Goal: Task Accomplishment & Management: Manage account settings

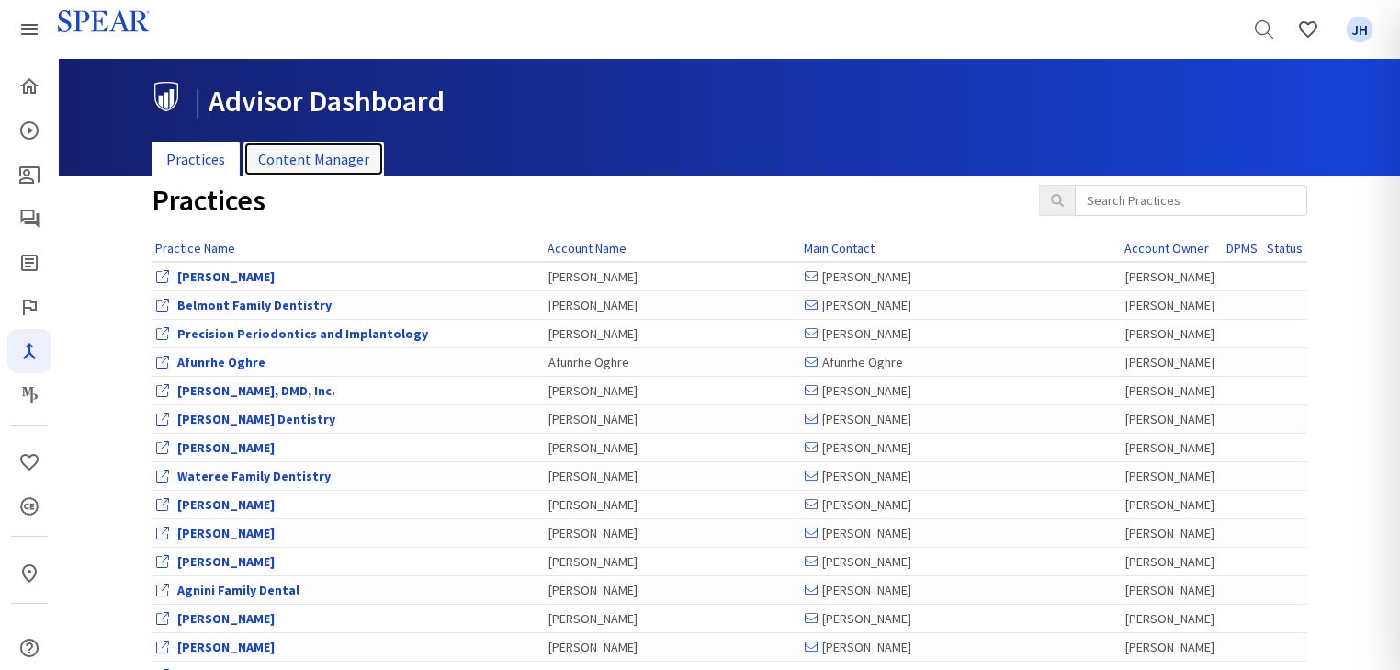
click at [334, 157] on link "Content Manager" at bounding box center [313, 159] width 141 height 36
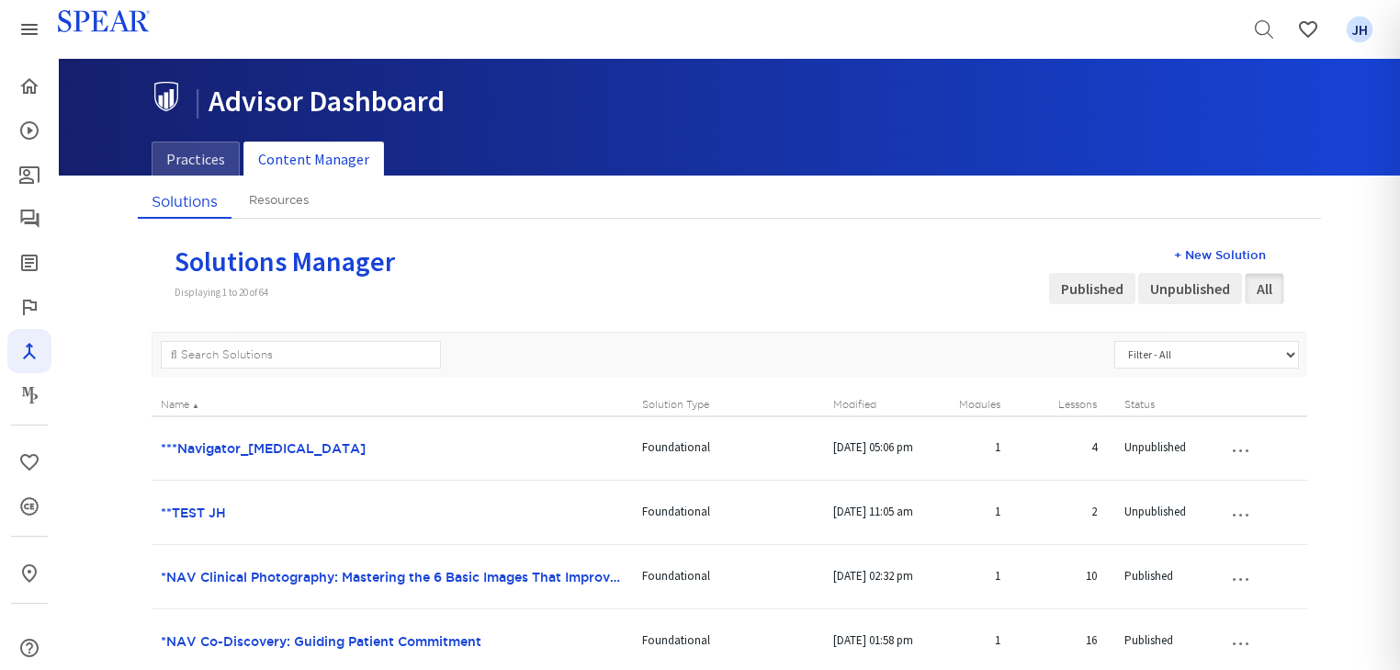
click at [1240, 448] on button "…" at bounding box center [1240, 448] width 40 height 29
click at [1230, 477] on link "Edit Solution" at bounding box center [1224, 482] width 145 height 24
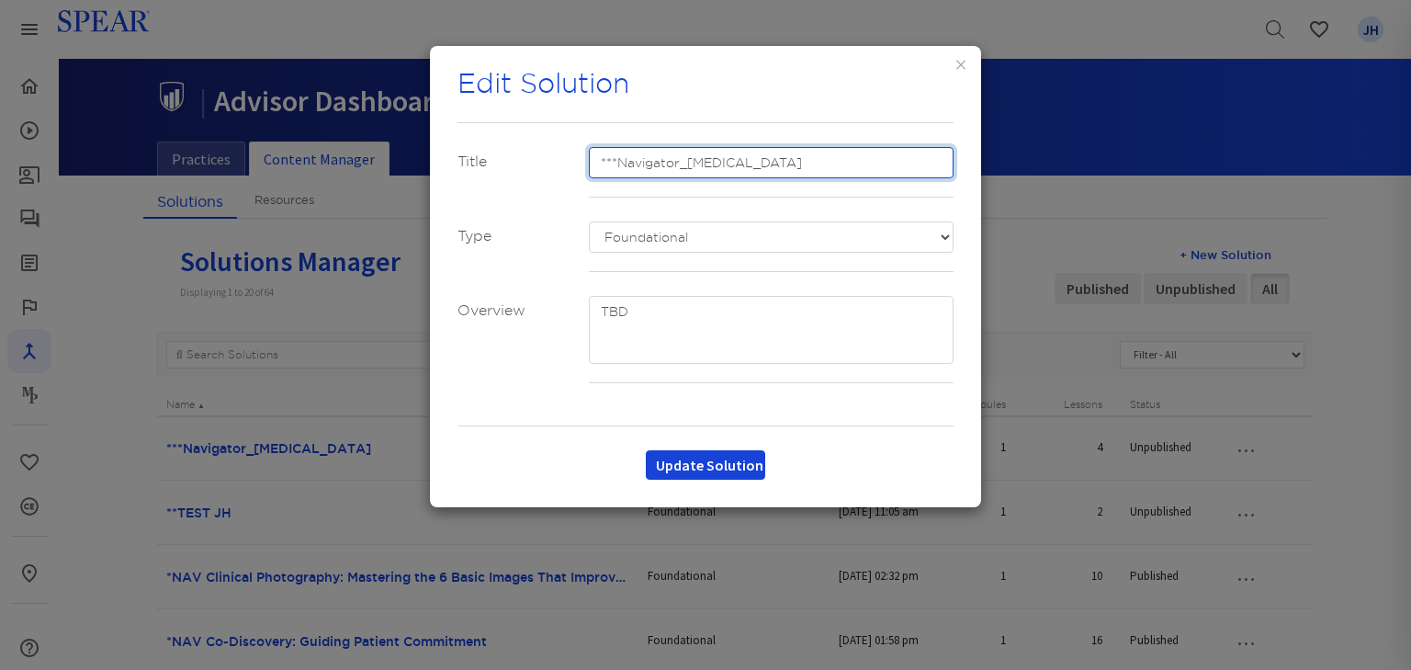
drag, startPoint x: 599, startPoint y: 159, endPoint x: 841, endPoint y: 152, distance: 241.7
click at [841, 153] on input "***Navigator_[MEDICAL_DATA]" at bounding box center [772, 162] width 366 height 31
type input "s"
click at [599, 161] on input "Spear Navigator: [MEDICAL_DATA]" at bounding box center [772, 162] width 366 height 31
type input "**Spear Navigator: [MEDICAL_DATA]"
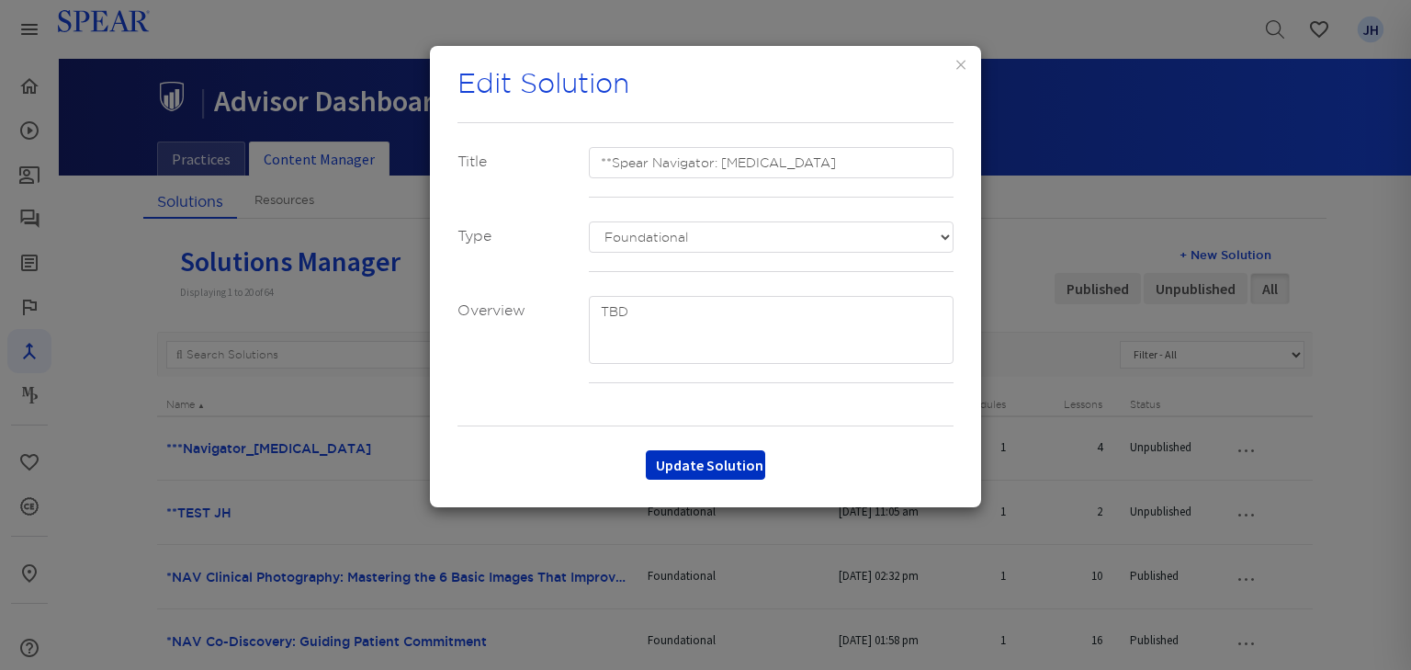
click at [737, 465] on button "Update Solution" at bounding box center [705, 464] width 119 height 29
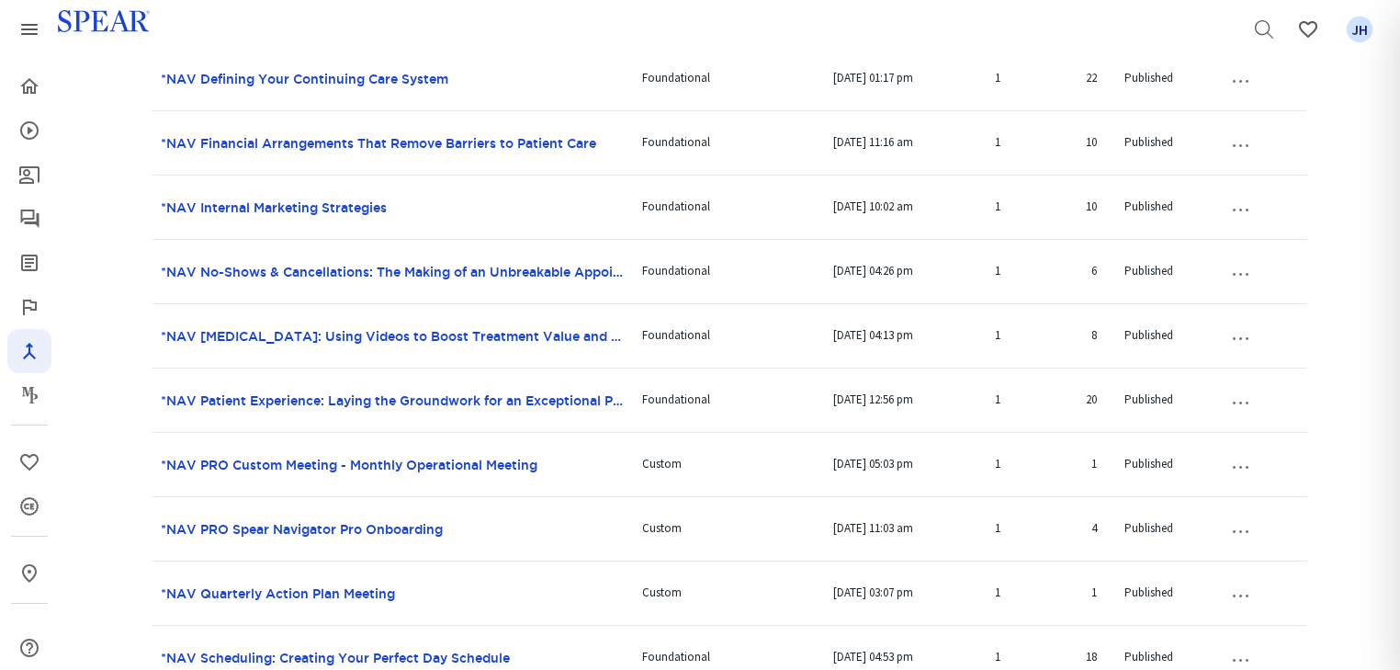
scroll to position [971, 0]
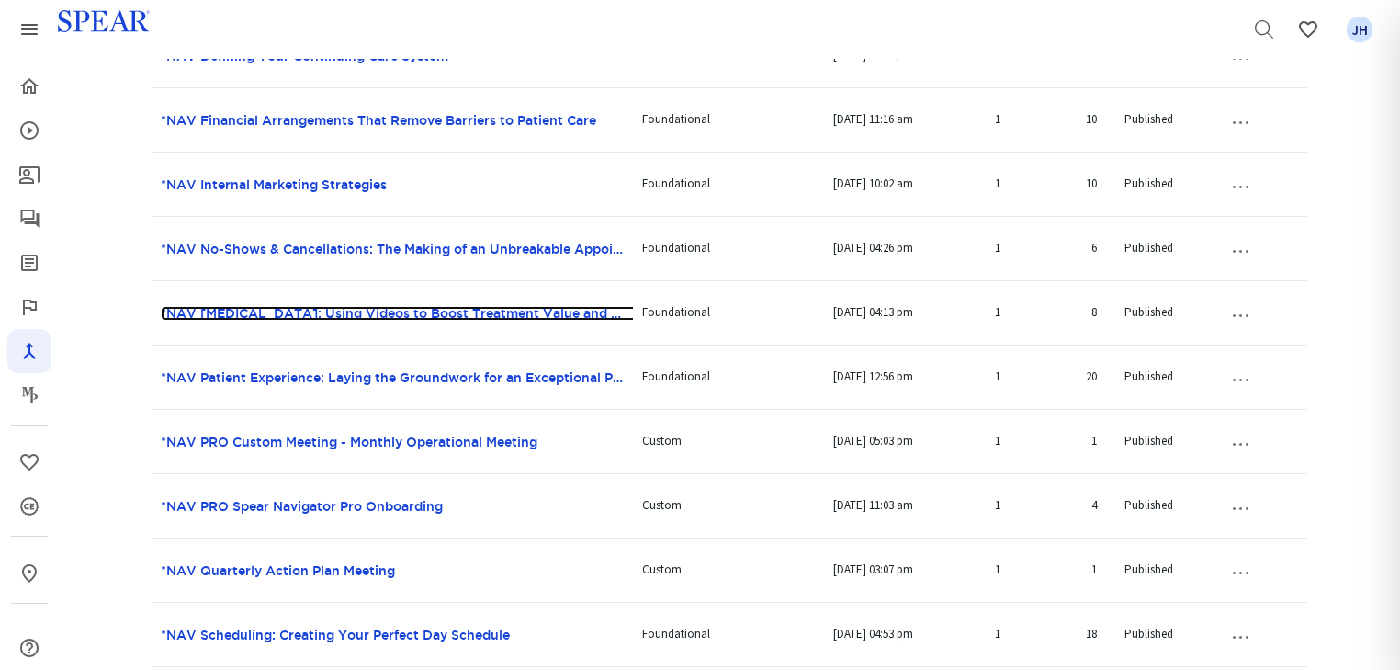
click at [330, 309] on link "*NAV [MEDICAL_DATA]: Using Videos to Boost Treatment Value and Patient Commitme…" at bounding box center [452, 313] width 583 height 15
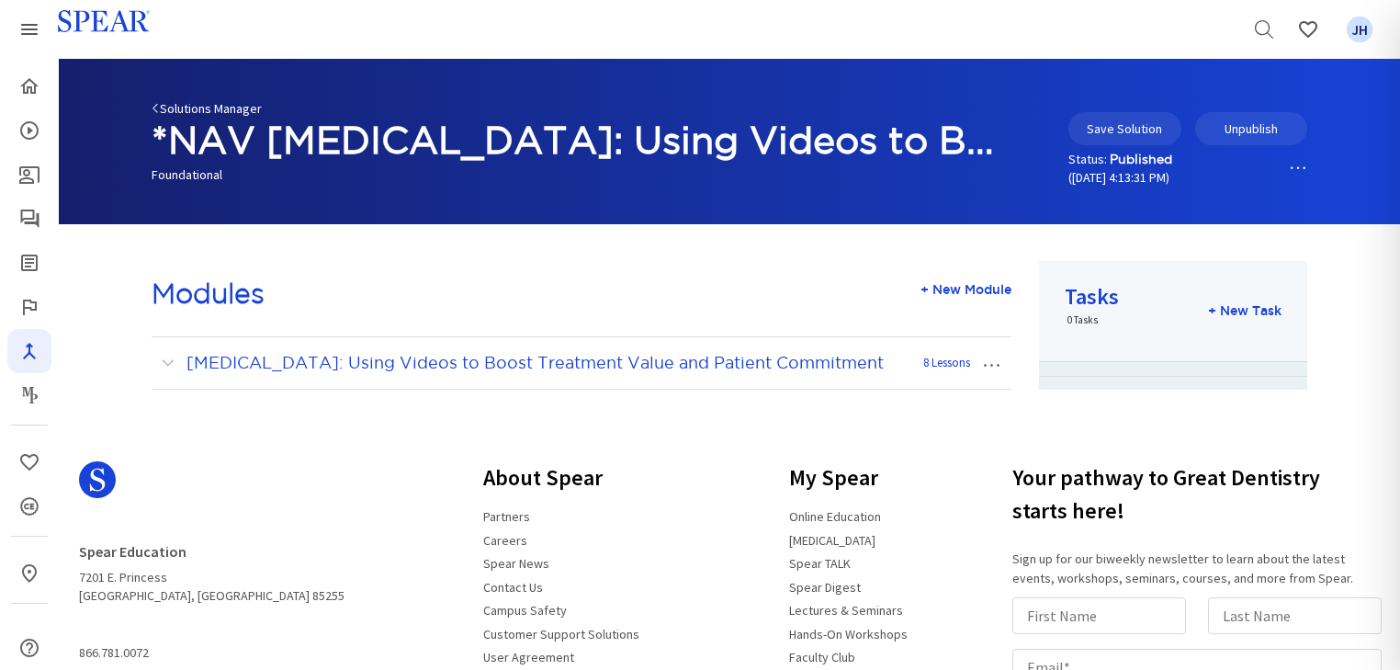
click at [186, 108] on link "Solutions Manager" at bounding box center [207, 108] width 110 height 17
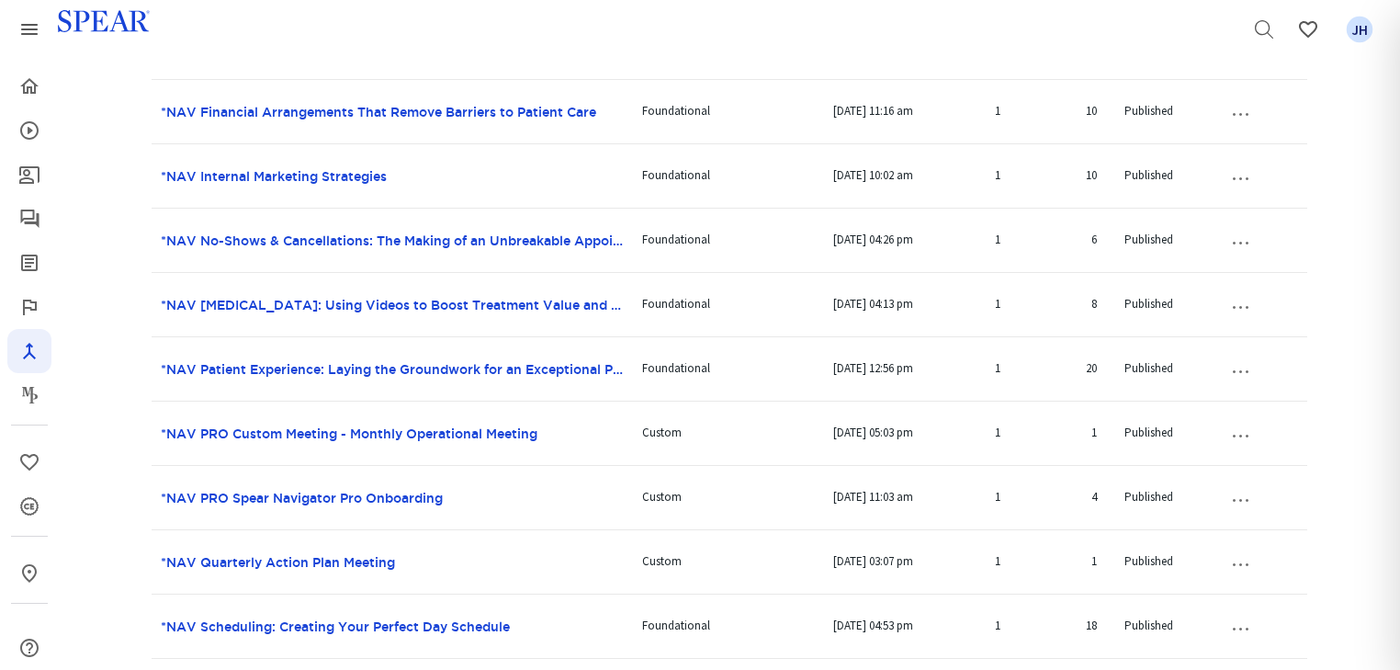
scroll to position [990, 0]
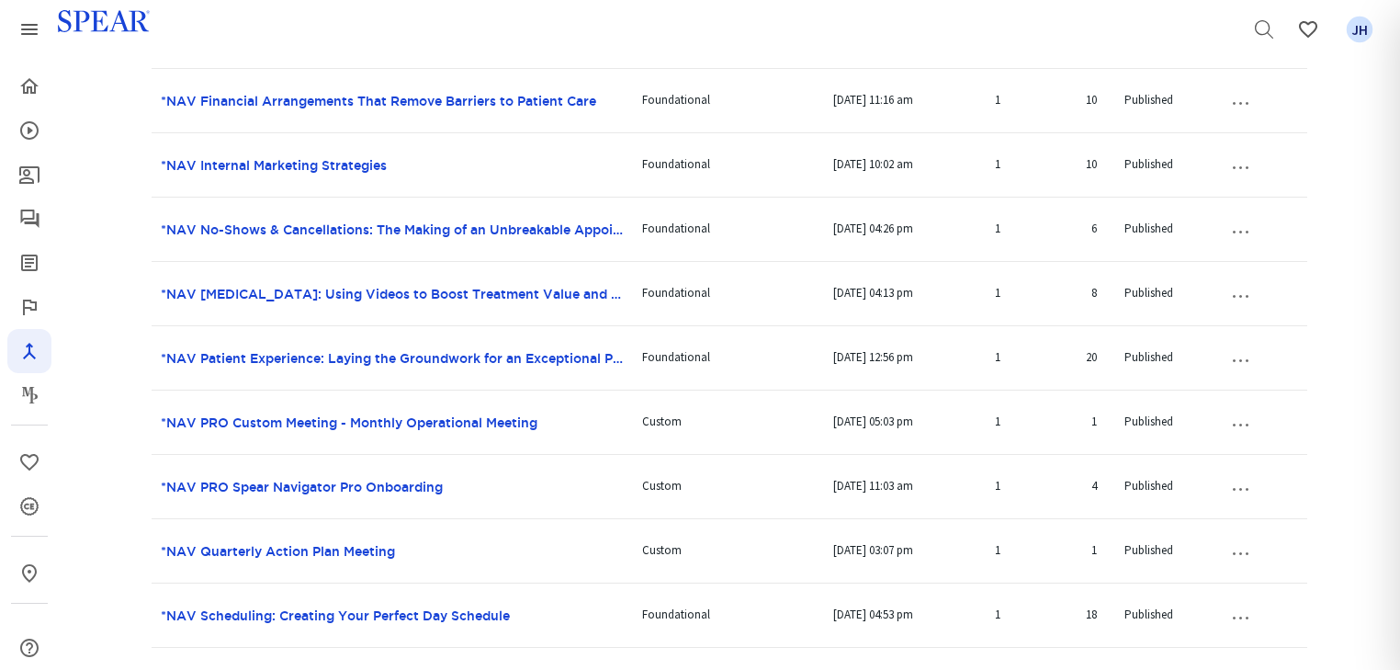
click at [1240, 292] on button "…" at bounding box center [1240, 293] width 40 height 29
click at [1223, 324] on link "Edit Solution" at bounding box center [1224, 328] width 145 height 24
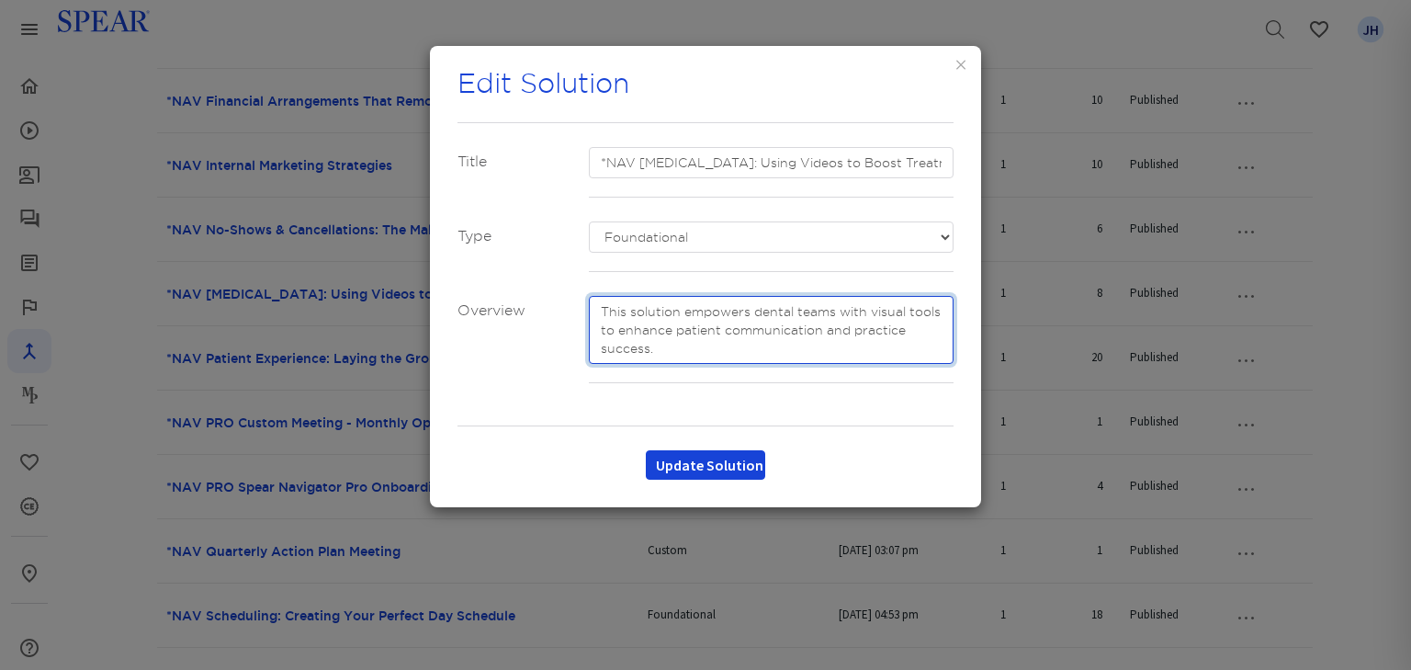
drag, startPoint x: 599, startPoint y: 309, endPoint x: 750, endPoint y: 344, distance: 154.9
click at [750, 344] on textarea at bounding box center [772, 330] width 366 height 68
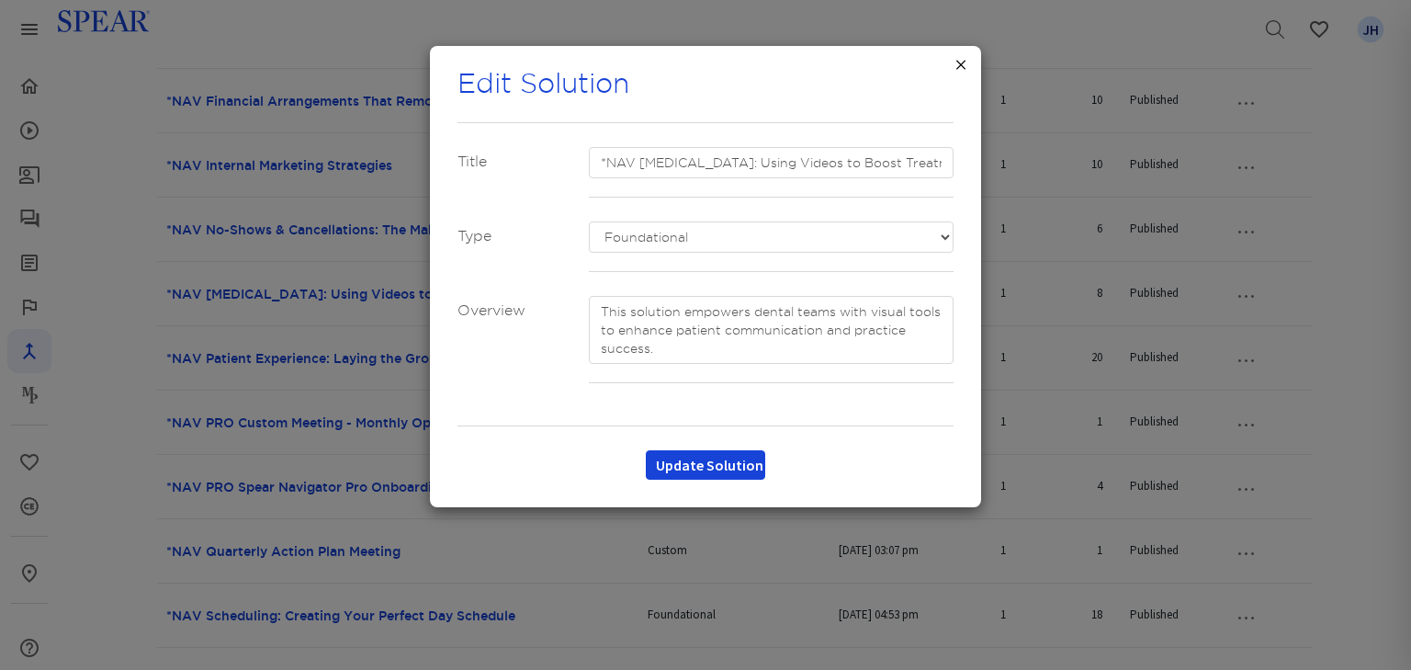
click at [964, 65] on button "×" at bounding box center [960, 64] width 13 height 23
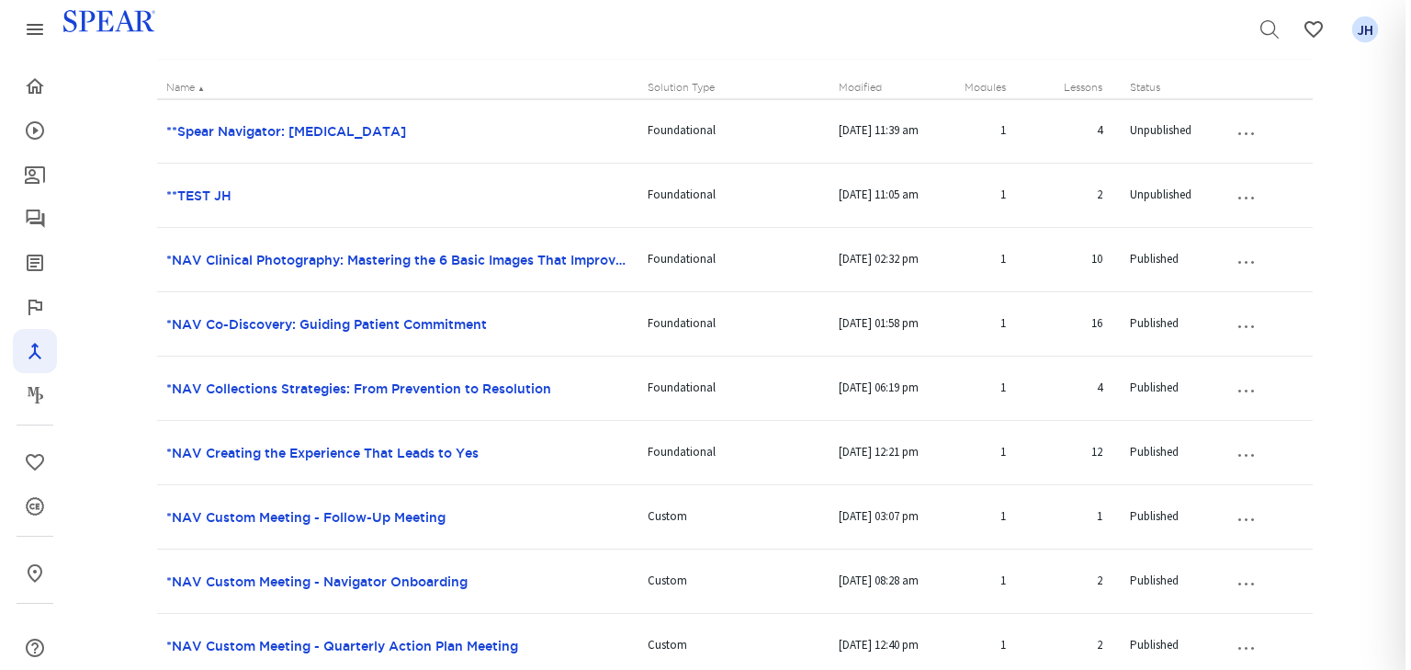
scroll to position [0, 0]
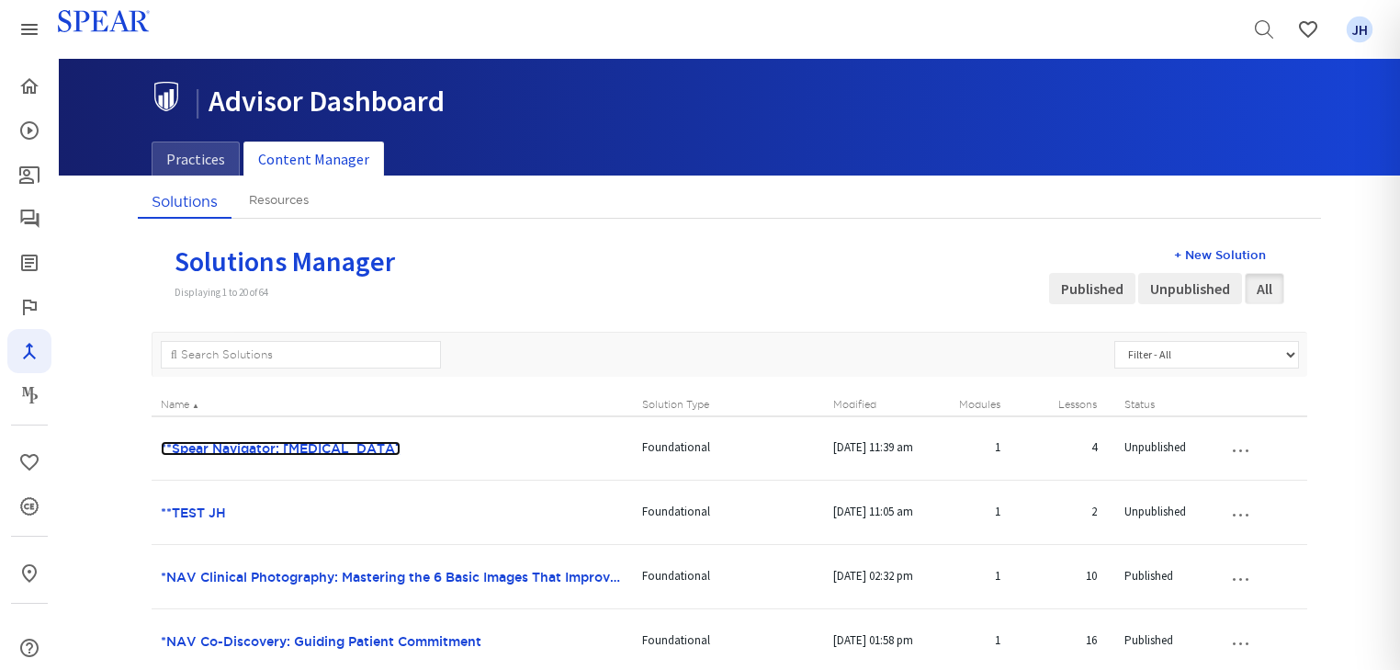
click at [354, 448] on link "**Spear Navigator: [MEDICAL_DATA]" at bounding box center [281, 448] width 240 height 15
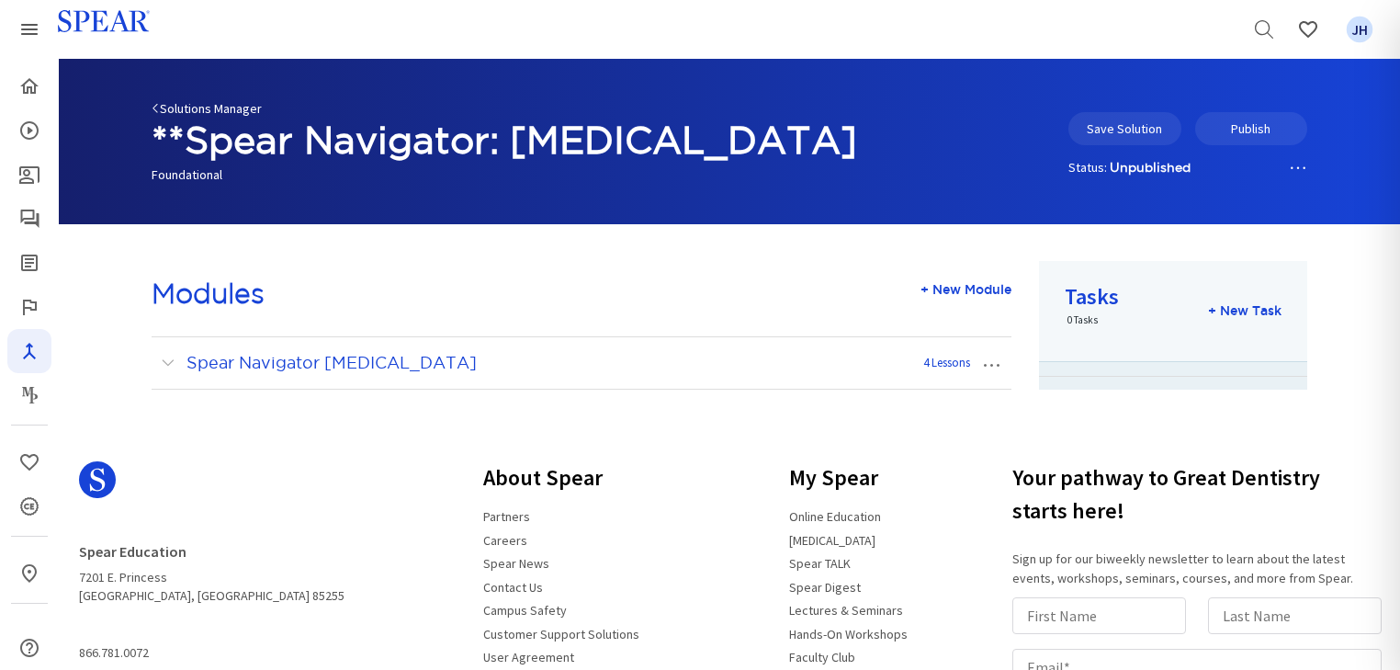
click at [194, 107] on link "Solutions Manager" at bounding box center [207, 108] width 110 height 17
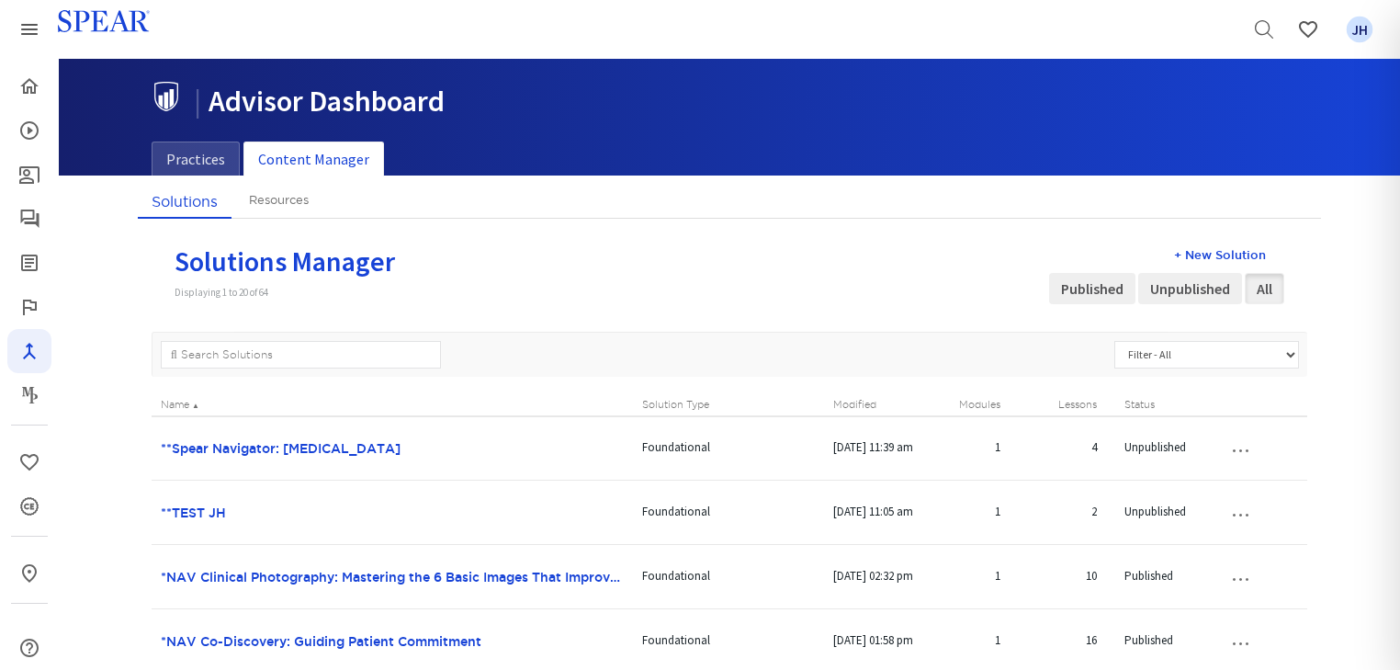
click at [1243, 452] on button "…" at bounding box center [1240, 448] width 40 height 29
click at [1225, 475] on link "Edit Solution" at bounding box center [1224, 482] width 145 height 24
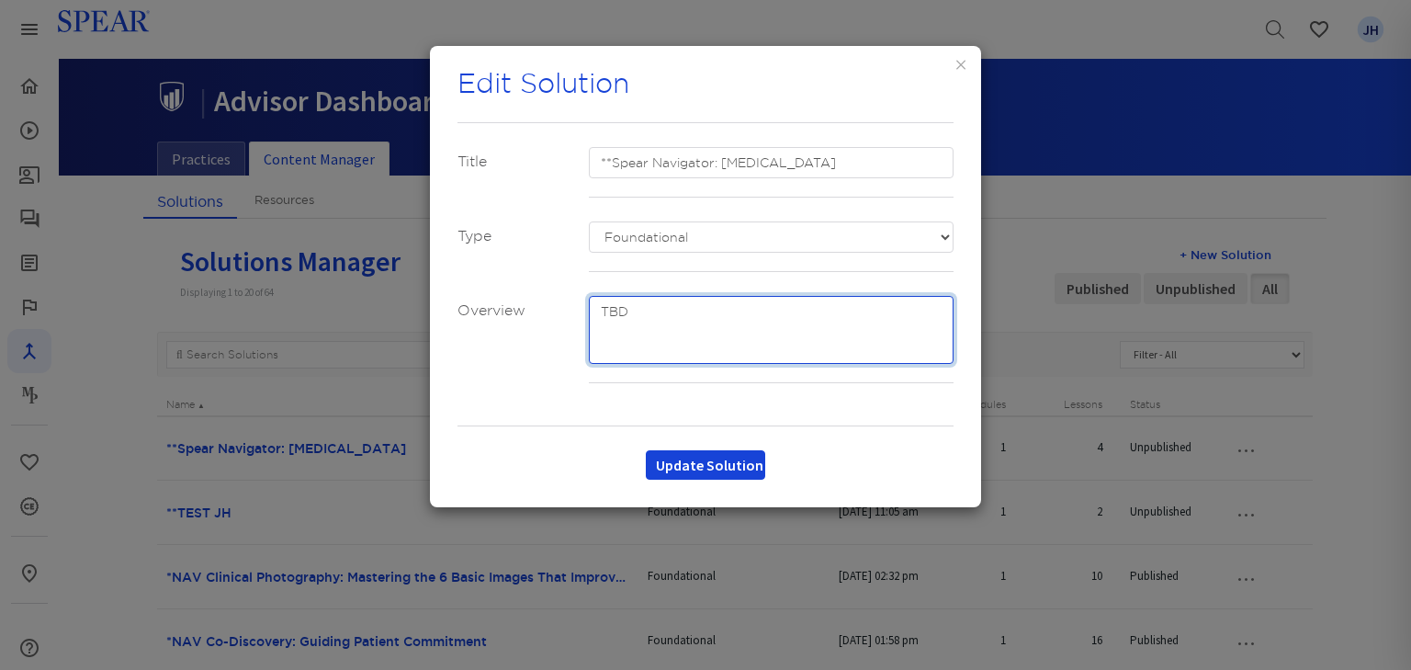
drag, startPoint x: 600, startPoint y: 305, endPoint x: 647, endPoint y: 311, distance: 47.3
click at [647, 311] on textarea at bounding box center [772, 330] width 366 height 68
paste textarea "his solution empowers dental teams with visual tools to enhance patient communi…"
drag, startPoint x: 630, startPoint y: 310, endPoint x: 678, endPoint y: 310, distance: 47.8
click at [678, 310] on textarea at bounding box center [772, 330] width 366 height 68
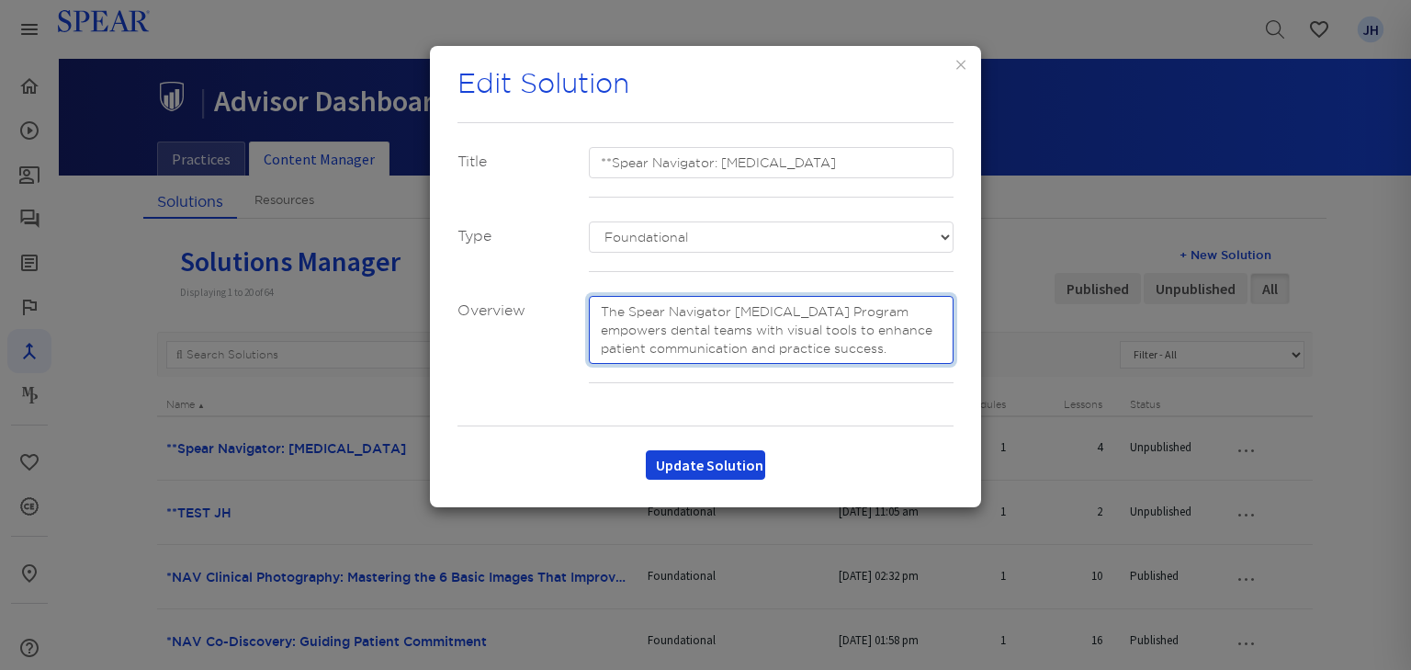
click at [900, 353] on textarea at bounding box center [772, 330] width 366 height 68
click at [898, 347] on textarea at bounding box center [772, 330] width 366 height 68
click at [908, 312] on textarea at bounding box center [772, 330] width 366 height 68
drag, startPoint x: 599, startPoint y: 309, endPoint x: 897, endPoint y: 347, distance: 300.1
click at [897, 347] on textarea at bounding box center [772, 330] width 366 height 68
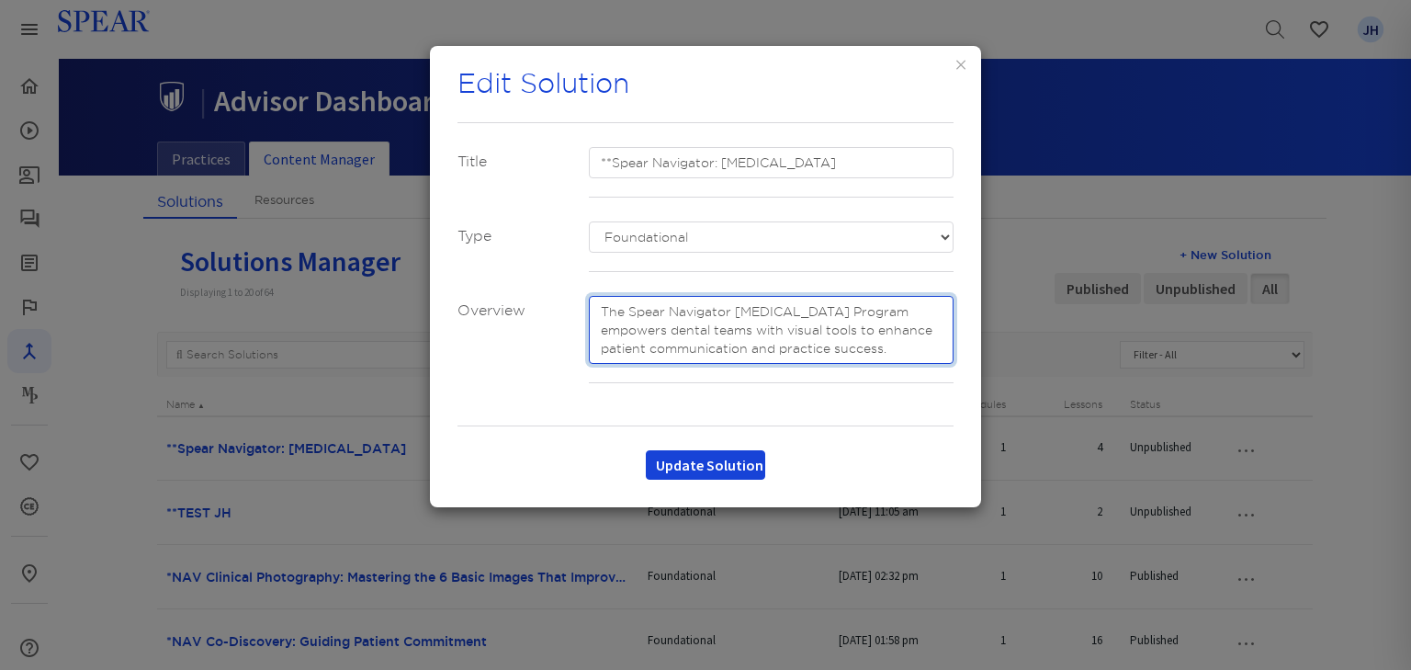
drag, startPoint x: 599, startPoint y: 311, endPoint x: 900, endPoint y: 356, distance: 304.7
click at [900, 356] on textarea at bounding box center [772, 330] width 366 height 68
paste textarea "quips dental teams with visual tools to improve patient communication and drive"
type textarea "The Spear Navigator [MEDICAL_DATA] Program equips dental teams with visual tool…"
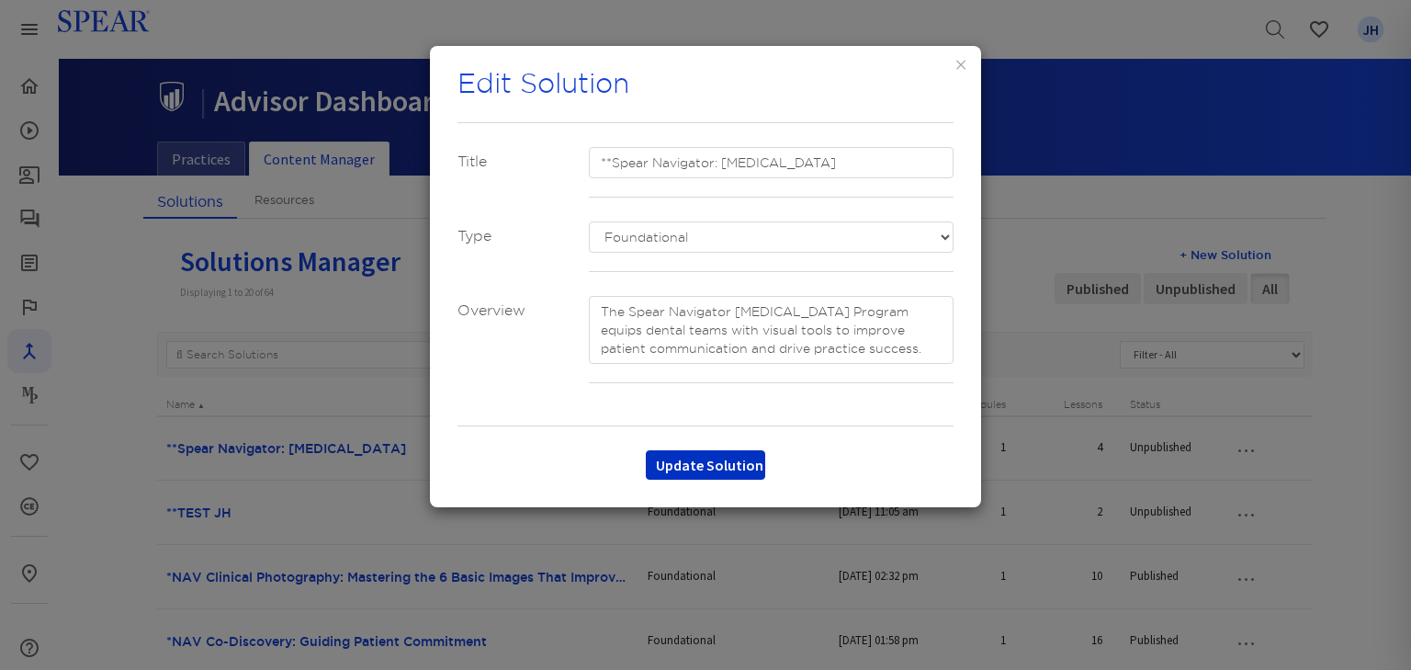
click at [731, 458] on button "Update Solution" at bounding box center [705, 464] width 119 height 29
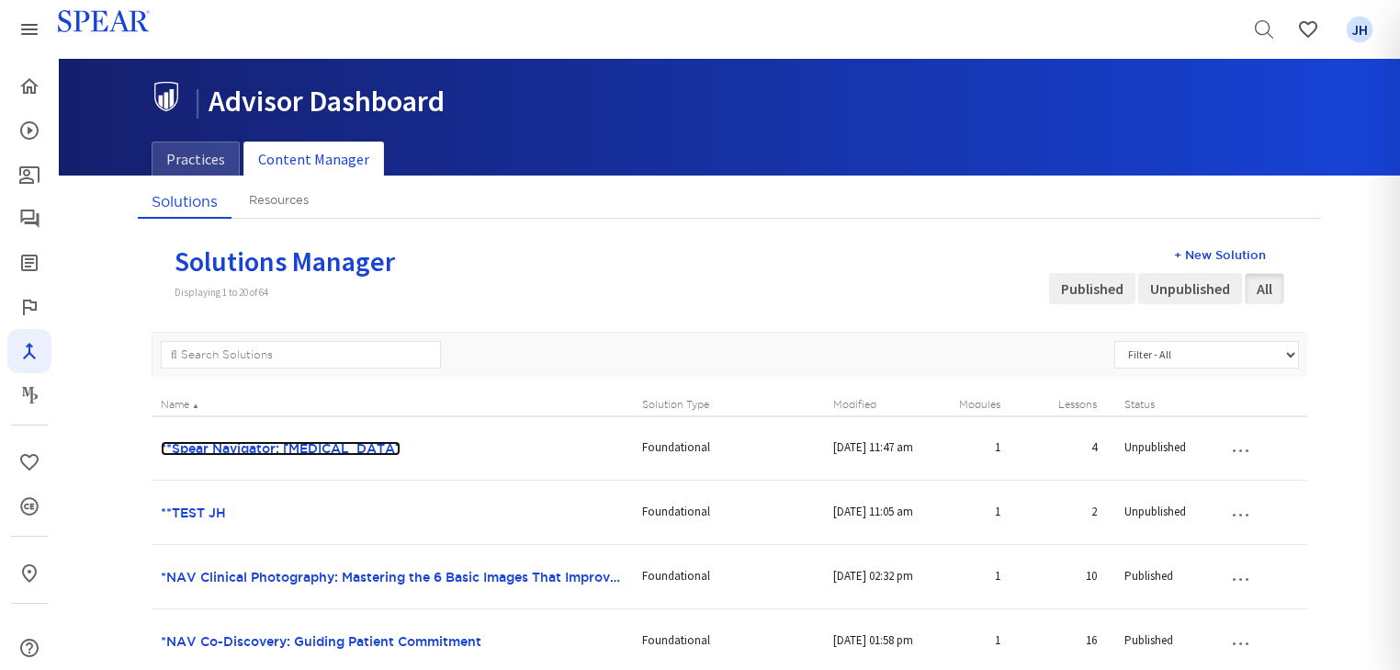
click at [378, 443] on link "**Spear Navigator: [MEDICAL_DATA]" at bounding box center [281, 448] width 240 height 15
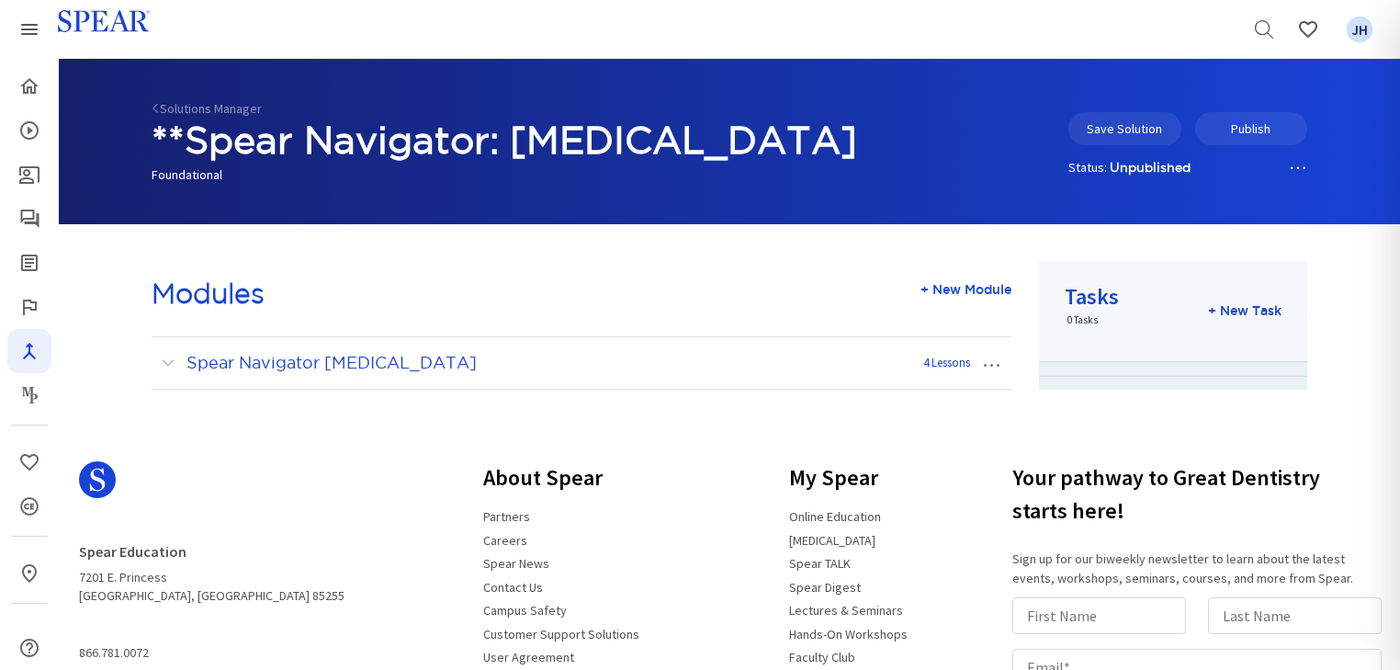
click at [996, 365] on button "…" at bounding box center [991, 362] width 40 height 29
click at [951, 393] on link "Edit Module" at bounding box center [931, 397] width 159 height 24
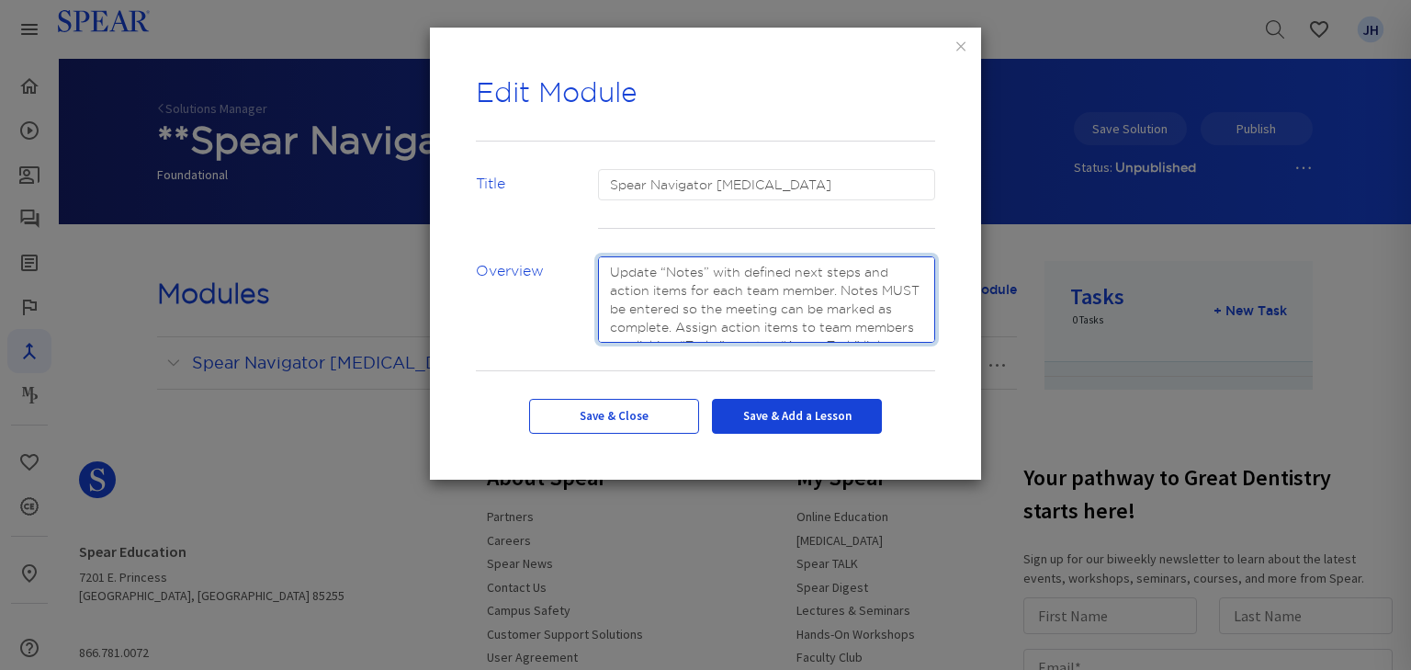
scroll to position [37, 0]
drag, startPoint x: 606, startPoint y: 266, endPoint x: 908, endPoint y: 371, distance: 319.0
click at [908, 371] on form "Success! module has been updated. Title Spear Navigator [MEDICAL_DATA] Overview…" at bounding box center [705, 301] width 459 height 265
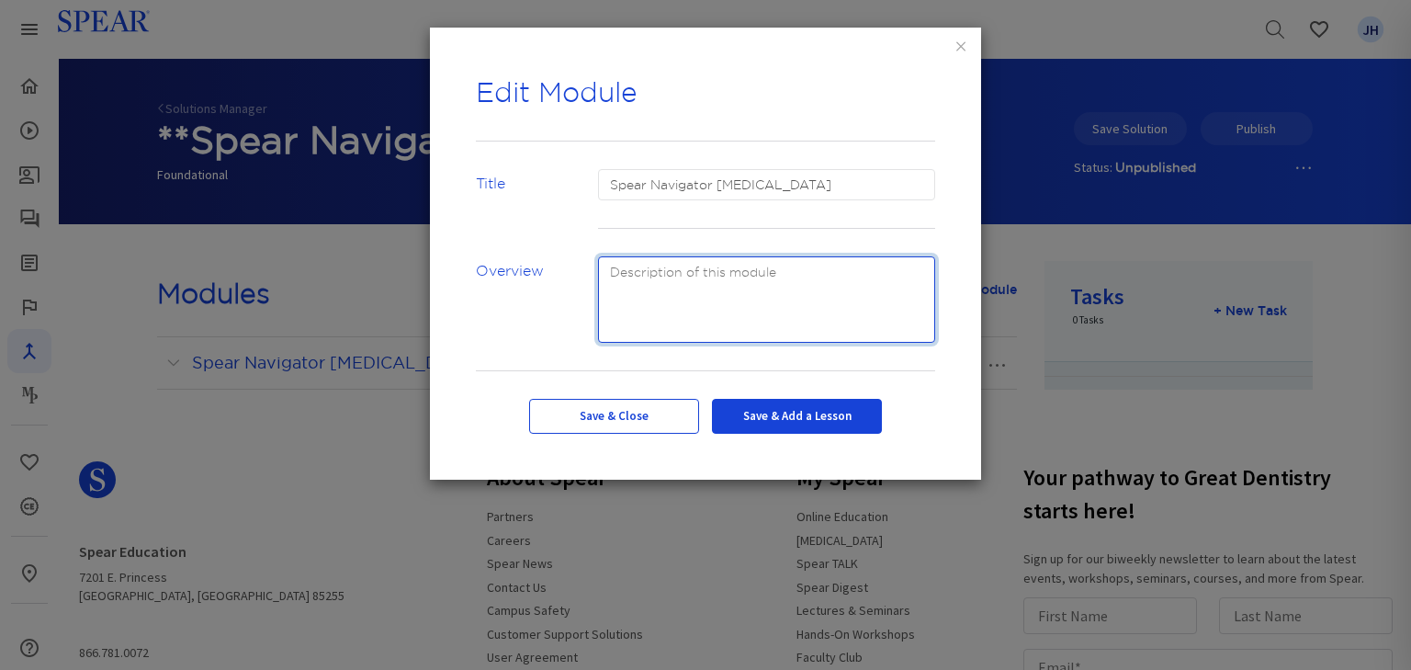
scroll to position [0, 0]
paste textarea "The Spear Navigator [MEDICAL_DATA] Program equips dental teams with visual tool…"
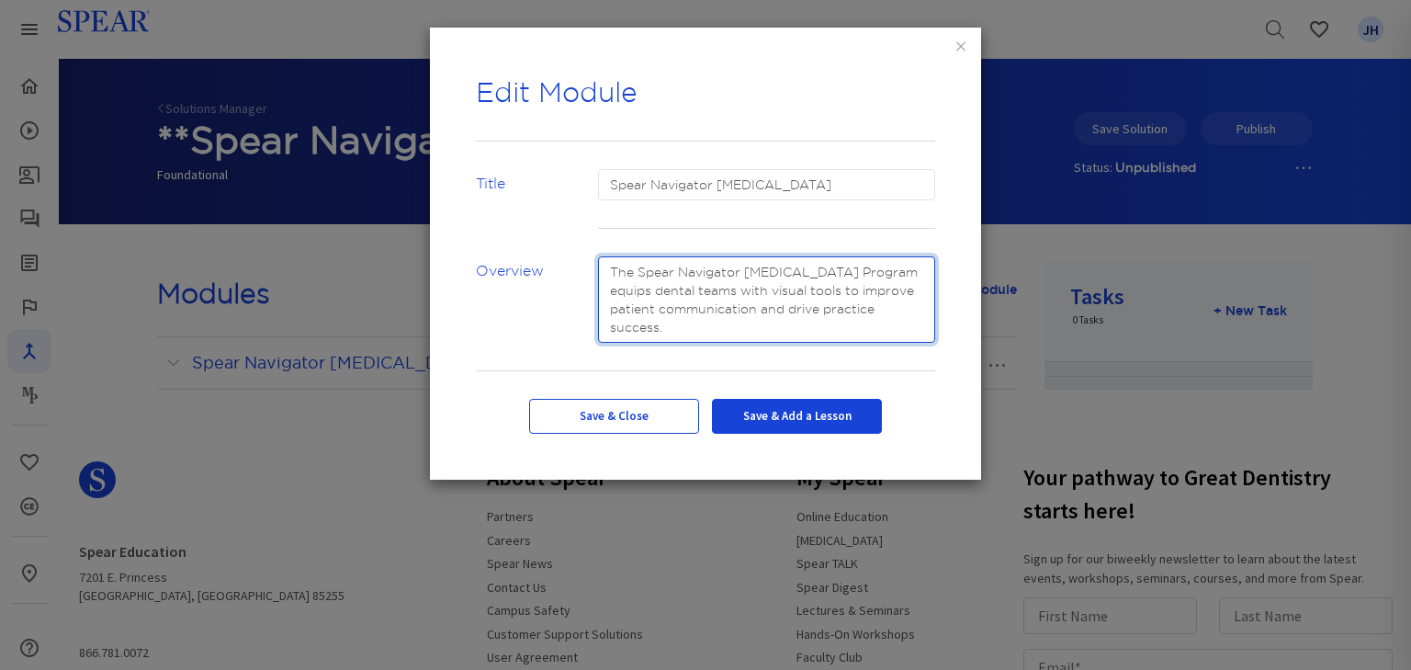
type textarea "The Spear Navigator [MEDICAL_DATA] Program equips dental teams with visual tool…"
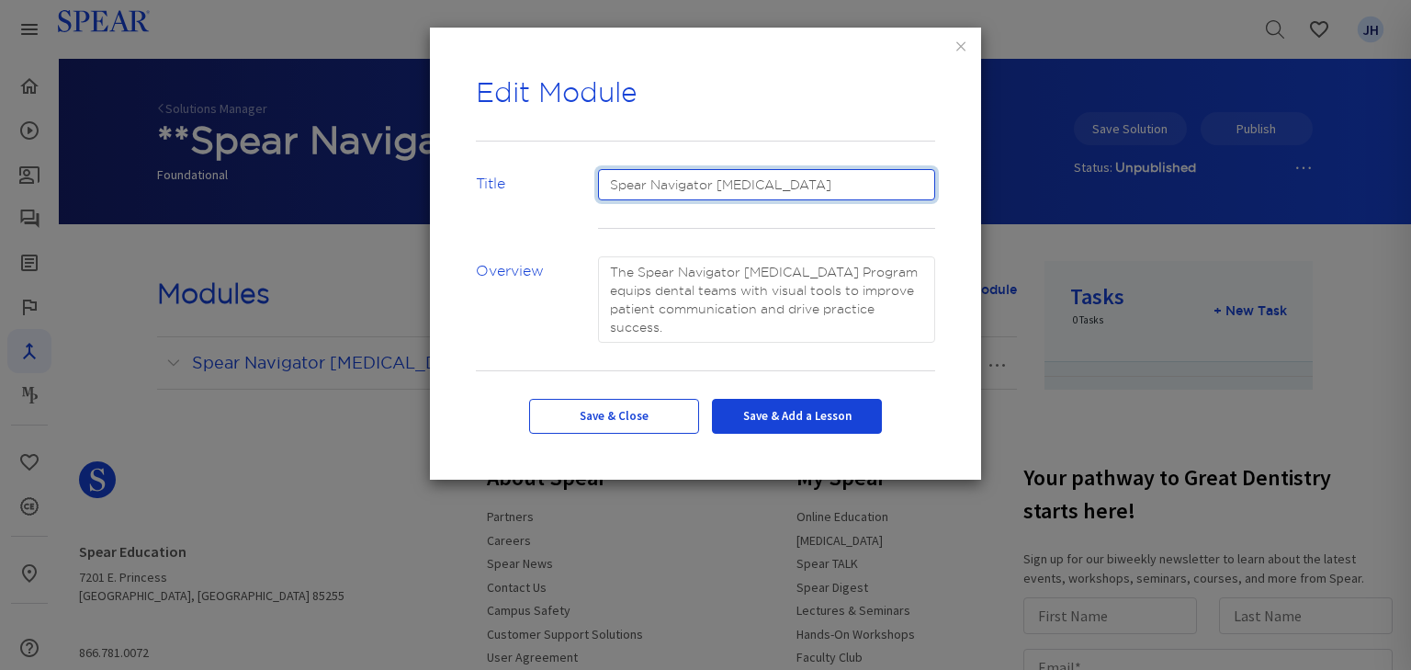
click at [711, 185] on input "Spear Navigator [MEDICAL_DATA]" at bounding box center [767, 184] width 338 height 31
drag, startPoint x: 609, startPoint y: 185, endPoint x: 669, endPoint y: 175, distance: 60.4
click at [610, 185] on input "Spear Navigator: [MEDICAL_DATA]" at bounding box center [767, 184] width 338 height 31
click at [822, 184] on input "Welcome to the Spear Navigator: [MEDICAL_DATA]" at bounding box center [767, 184] width 338 height 31
click at [909, 187] on input "Welcome to the Spear Navigator [MEDICAL_DATA]" at bounding box center [767, 184] width 338 height 31
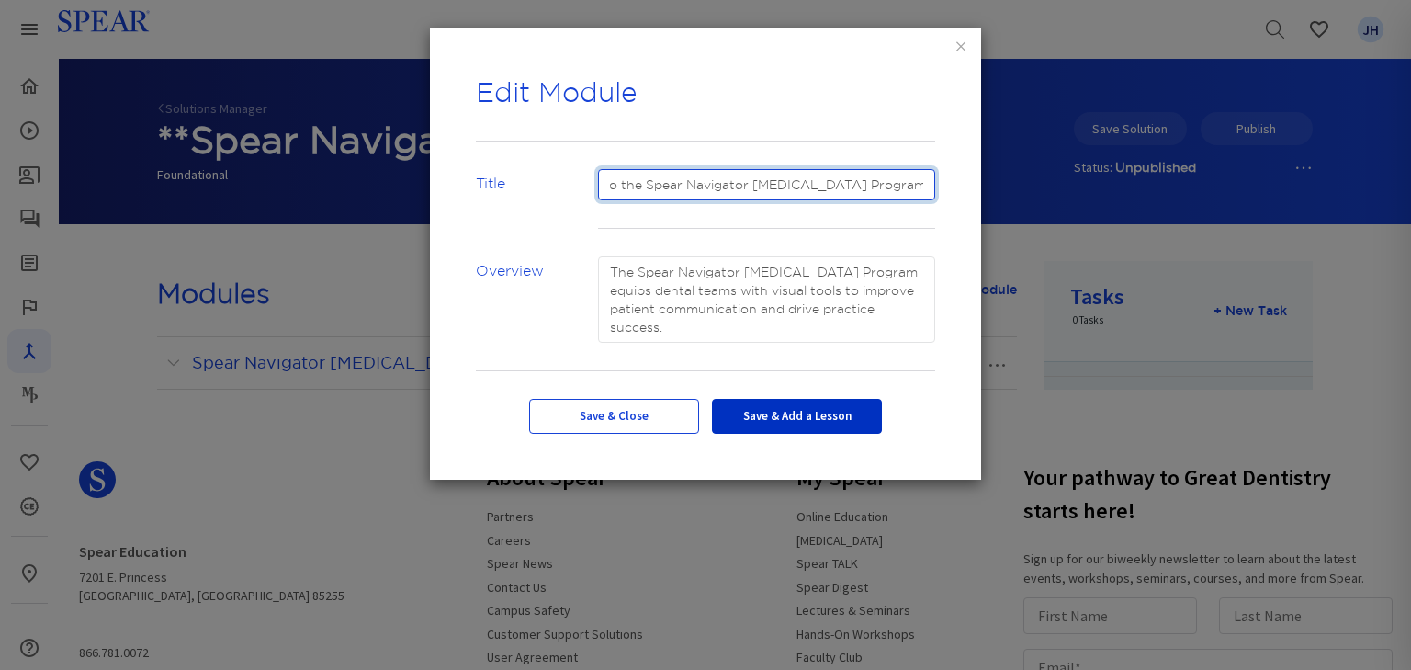
scroll to position [0, 71]
type input "Welcome to the Spear Navigator [MEDICAL_DATA] Program!"
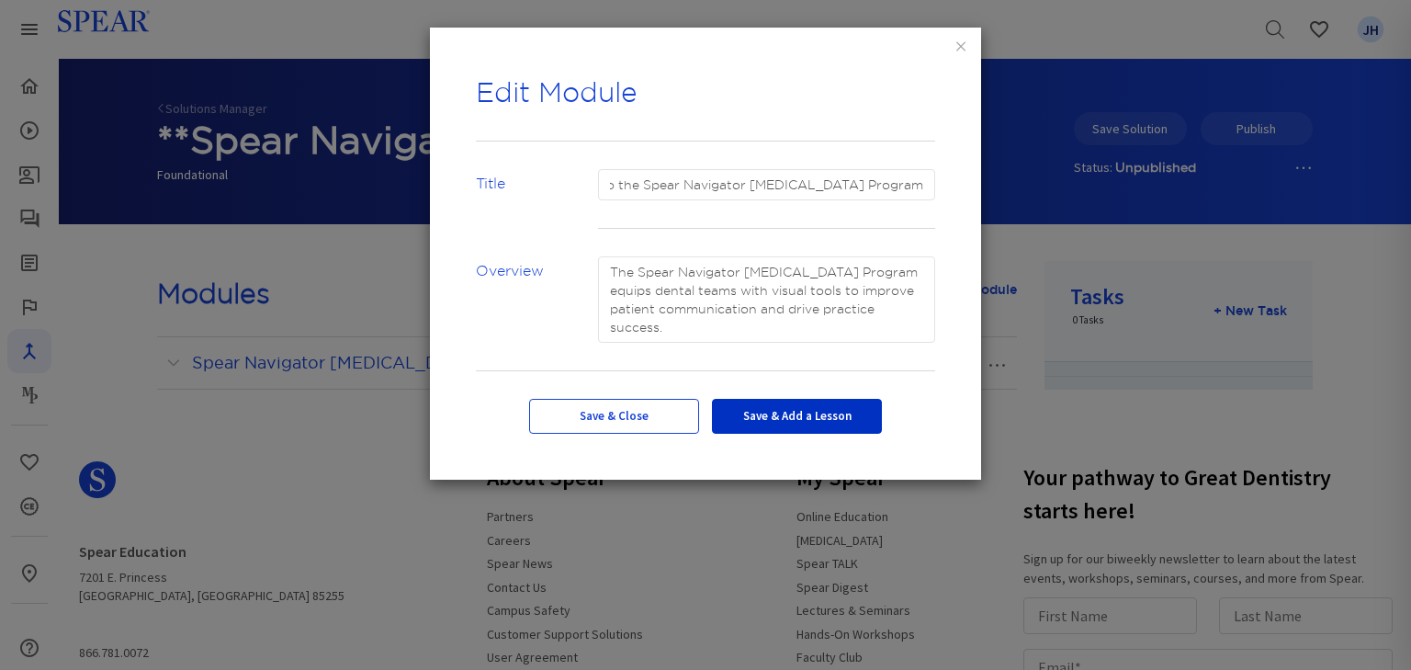
click at [767, 421] on button "Save & Add a Lesson" at bounding box center [797, 416] width 170 height 35
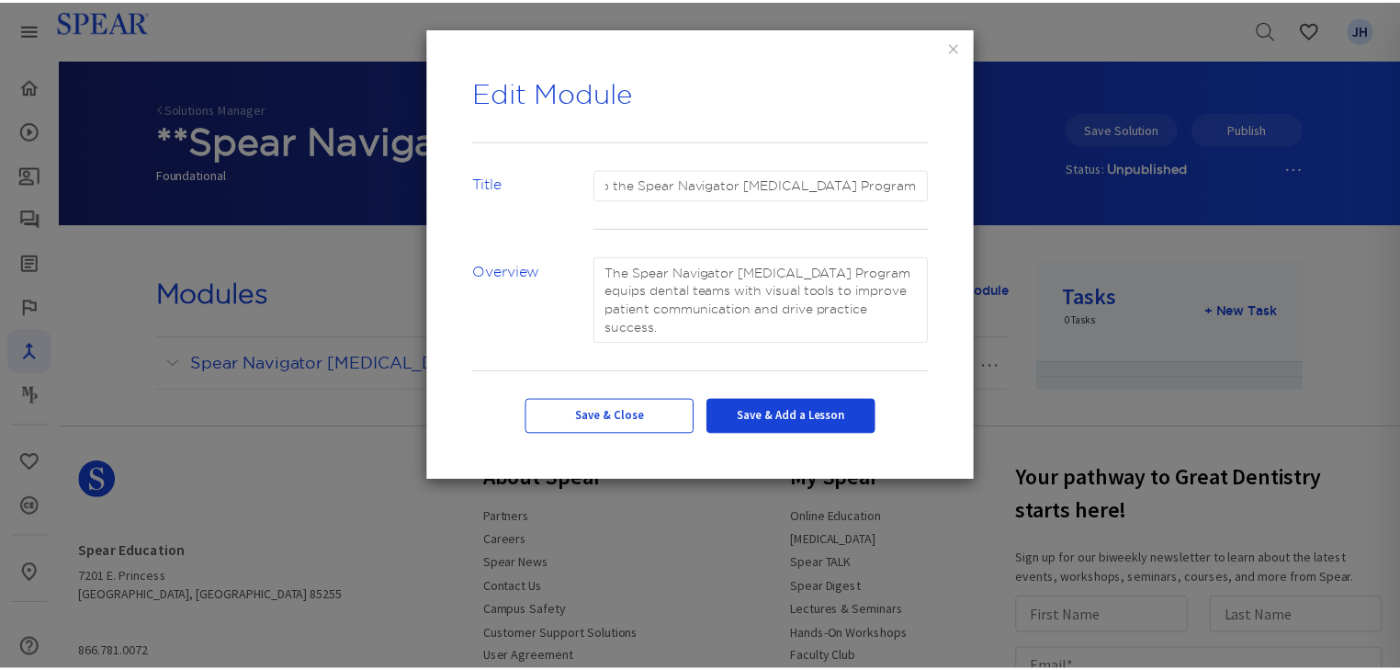
scroll to position [0, 0]
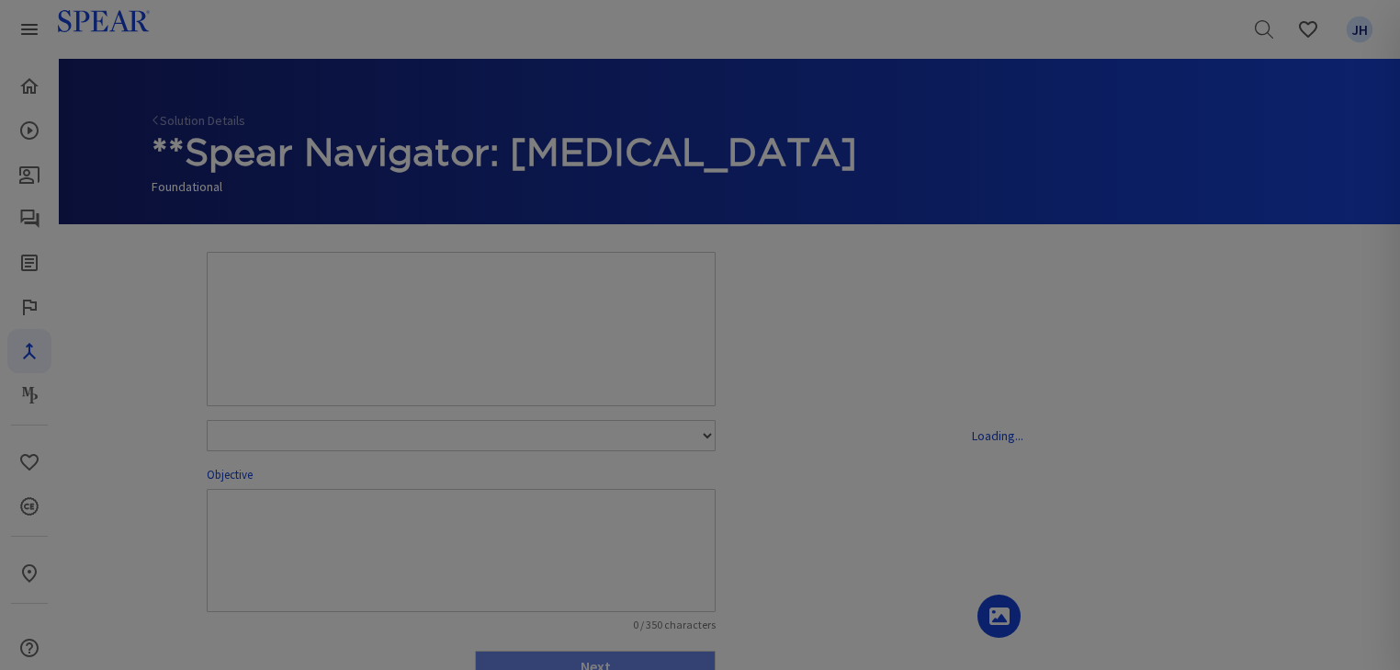
select select "number:1"
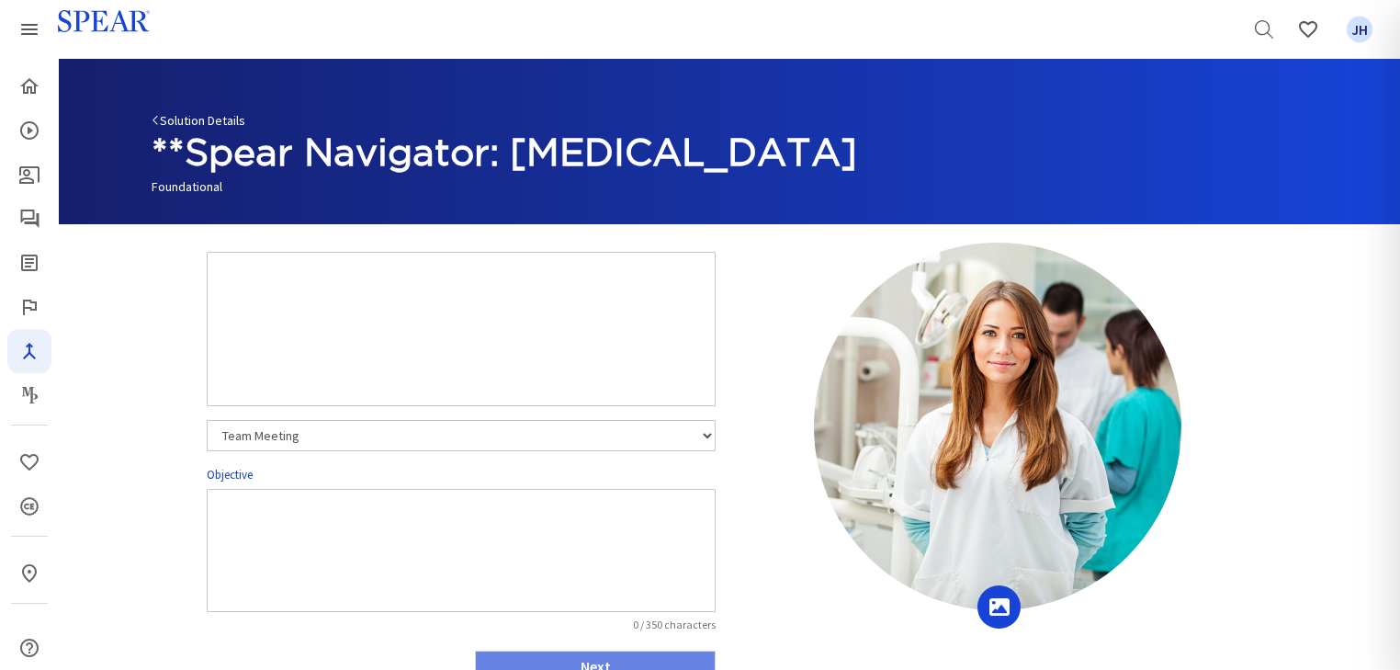
click at [197, 122] on link "Solution Details" at bounding box center [199, 120] width 94 height 17
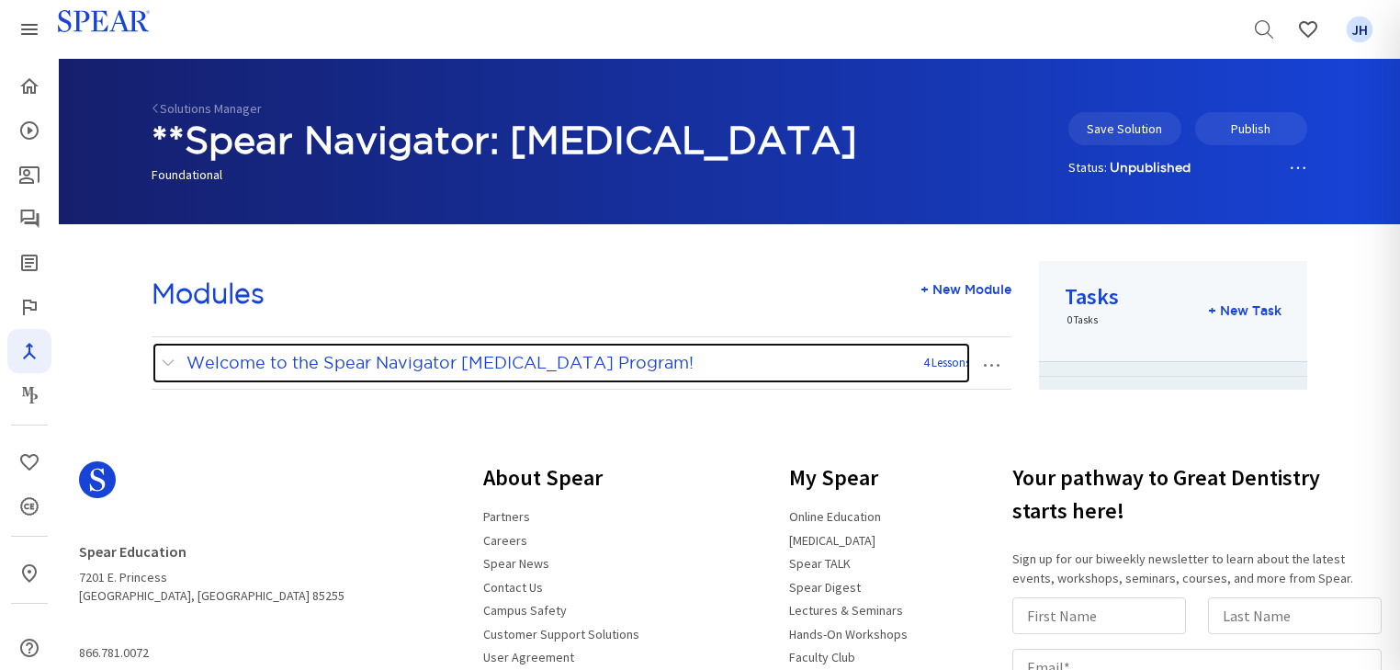
click at [170, 364] on span at bounding box center [172, 363] width 23 height 24
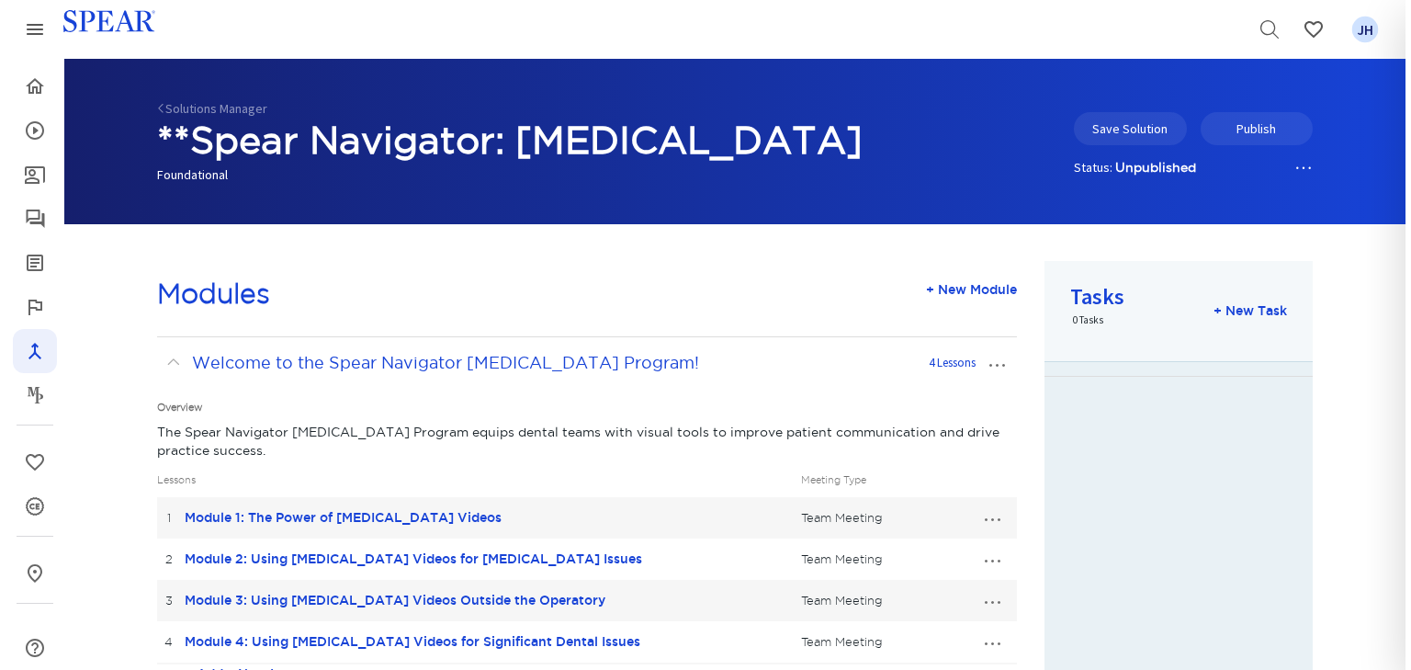
scroll to position [254, 0]
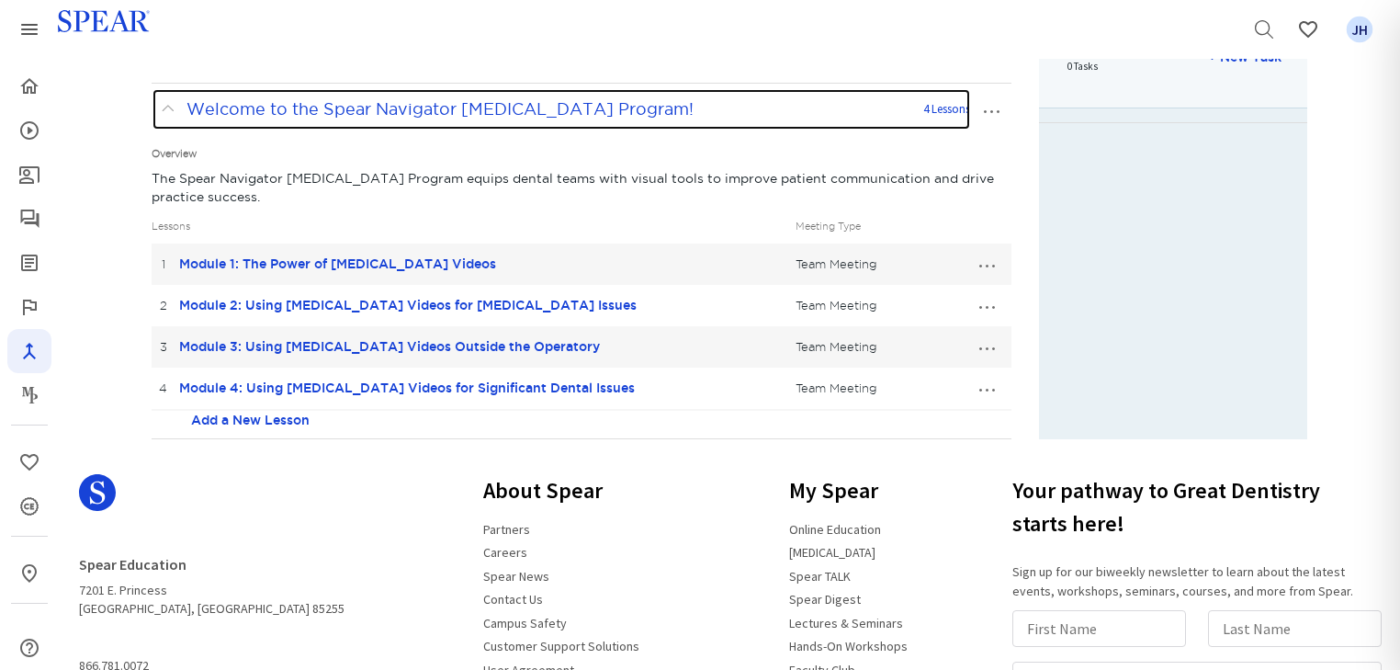
click at [192, 107] on span "Welcome to the Spear Navigator [MEDICAL_DATA] Program!" at bounding box center [439, 108] width 507 height 17
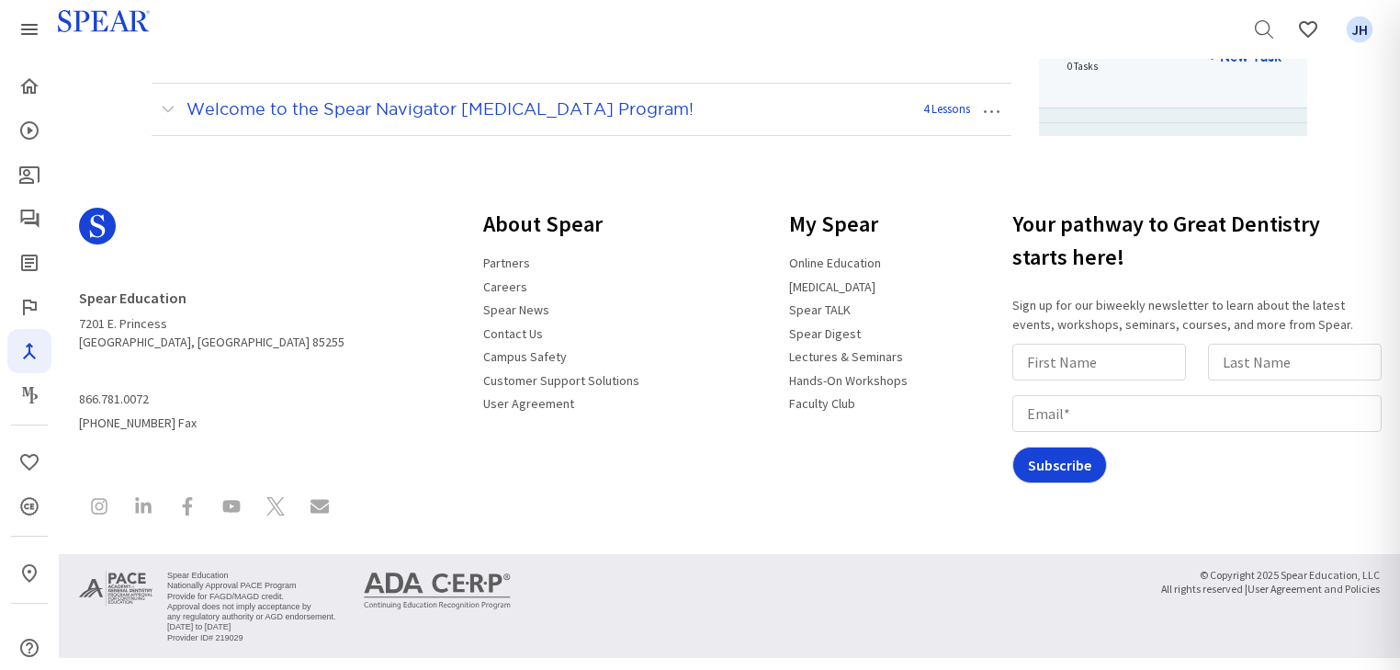
click at [991, 111] on button "…" at bounding box center [991, 109] width 40 height 29
click at [942, 144] on link "Edit Module" at bounding box center [931, 143] width 159 height 24
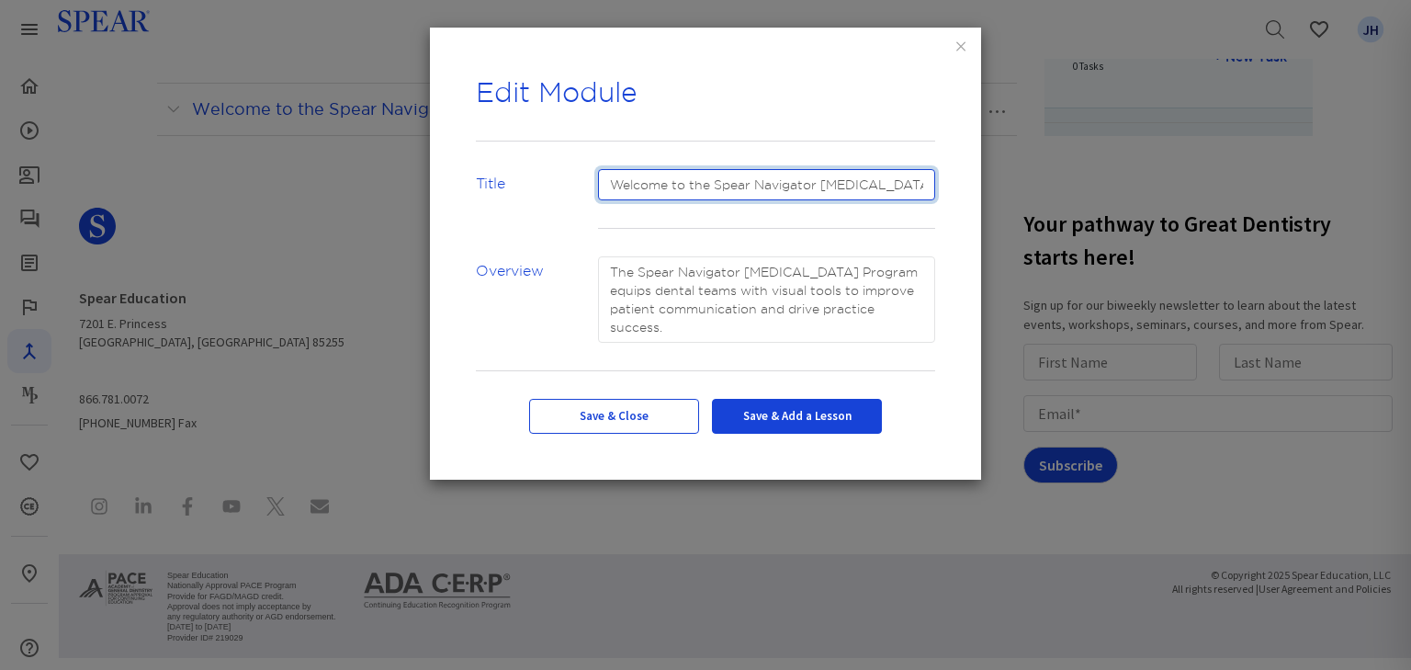
scroll to position [0, 71]
drag, startPoint x: 607, startPoint y: 184, endPoint x: 945, endPoint y: 186, distance: 338.1
click at [945, 186] on div "Welcome to the Spear Navigator [MEDICAL_DATA] Program!" at bounding box center [767, 212] width 366 height 87
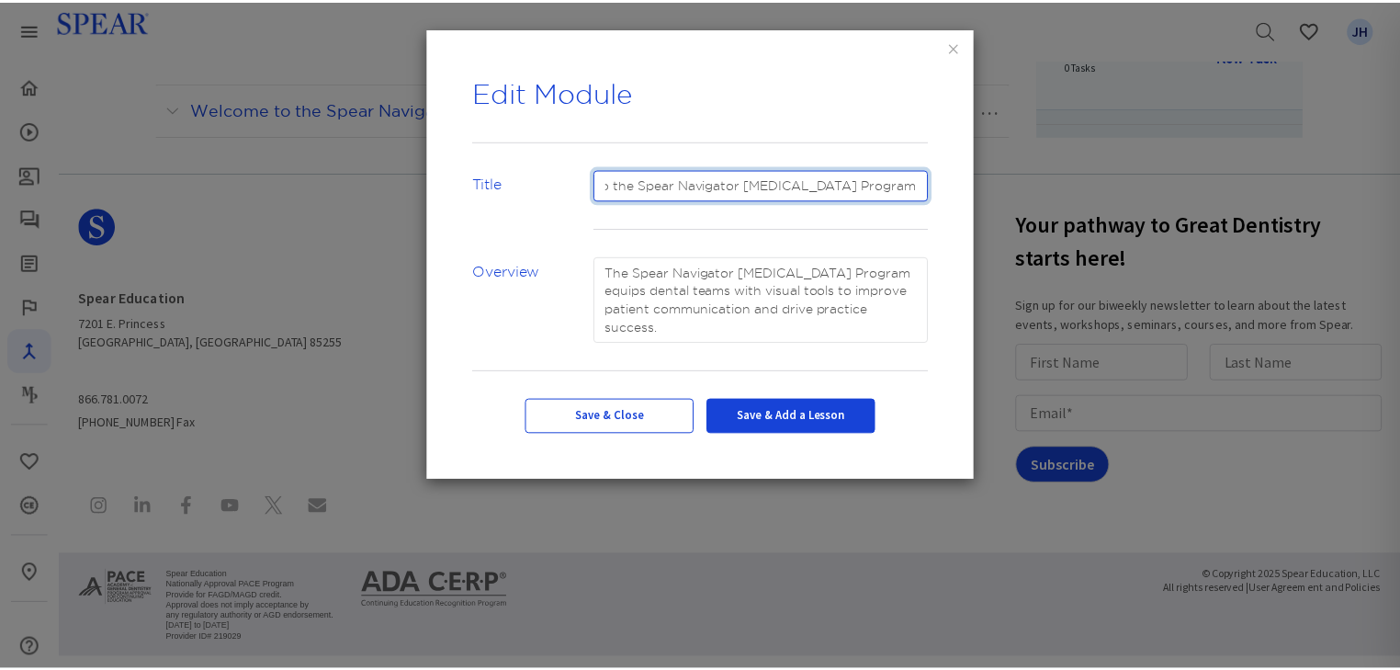
scroll to position [0, 0]
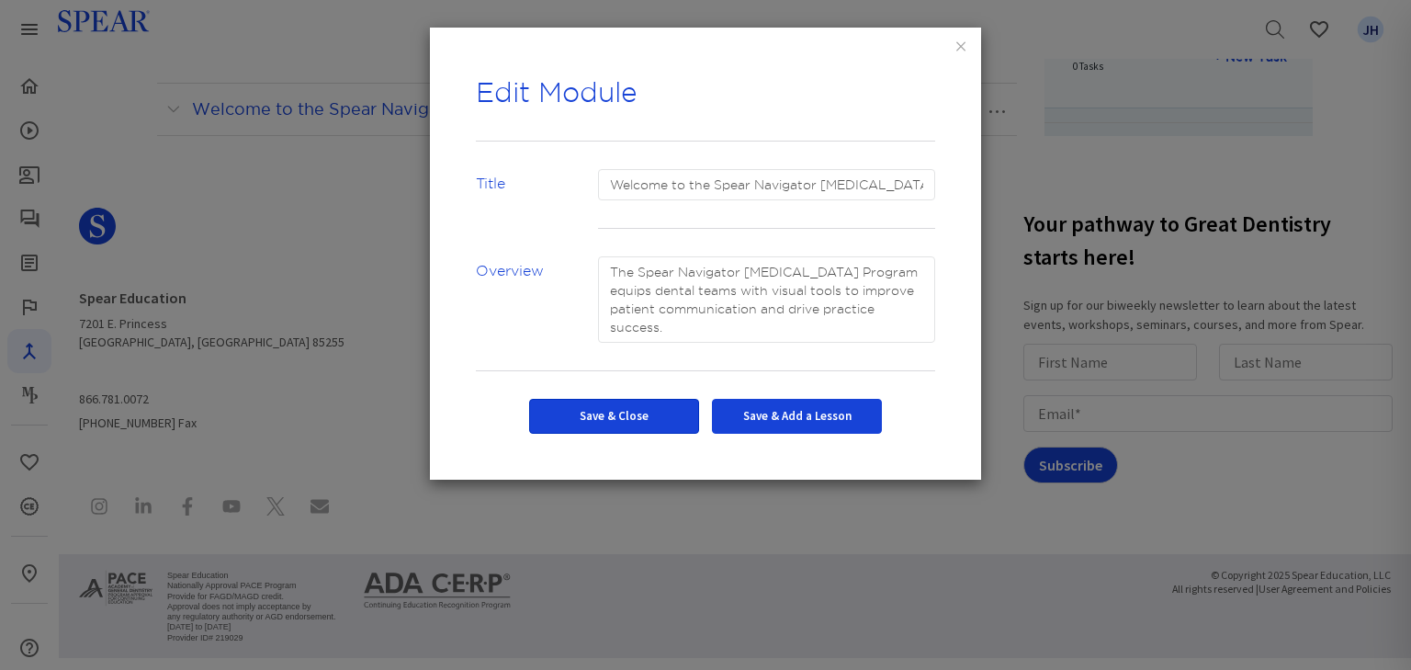
click at [570, 412] on button "Save & Close" at bounding box center [614, 416] width 170 height 35
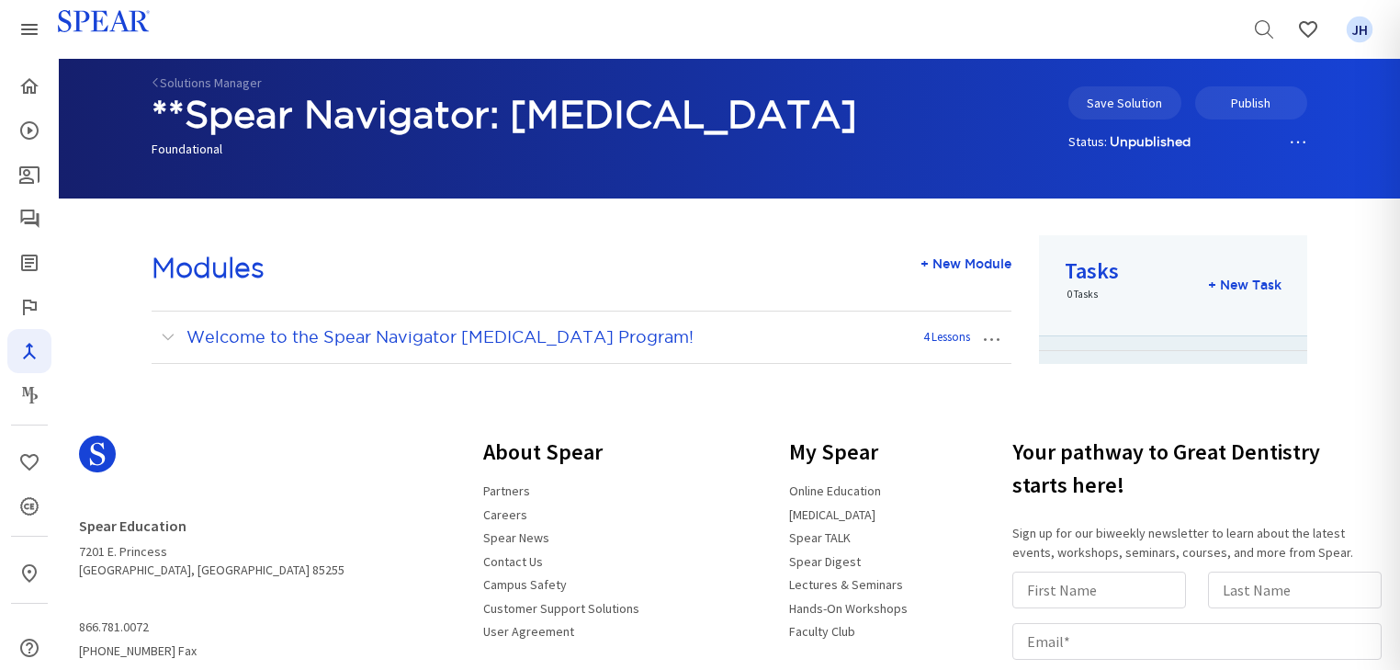
scroll to position [22, 0]
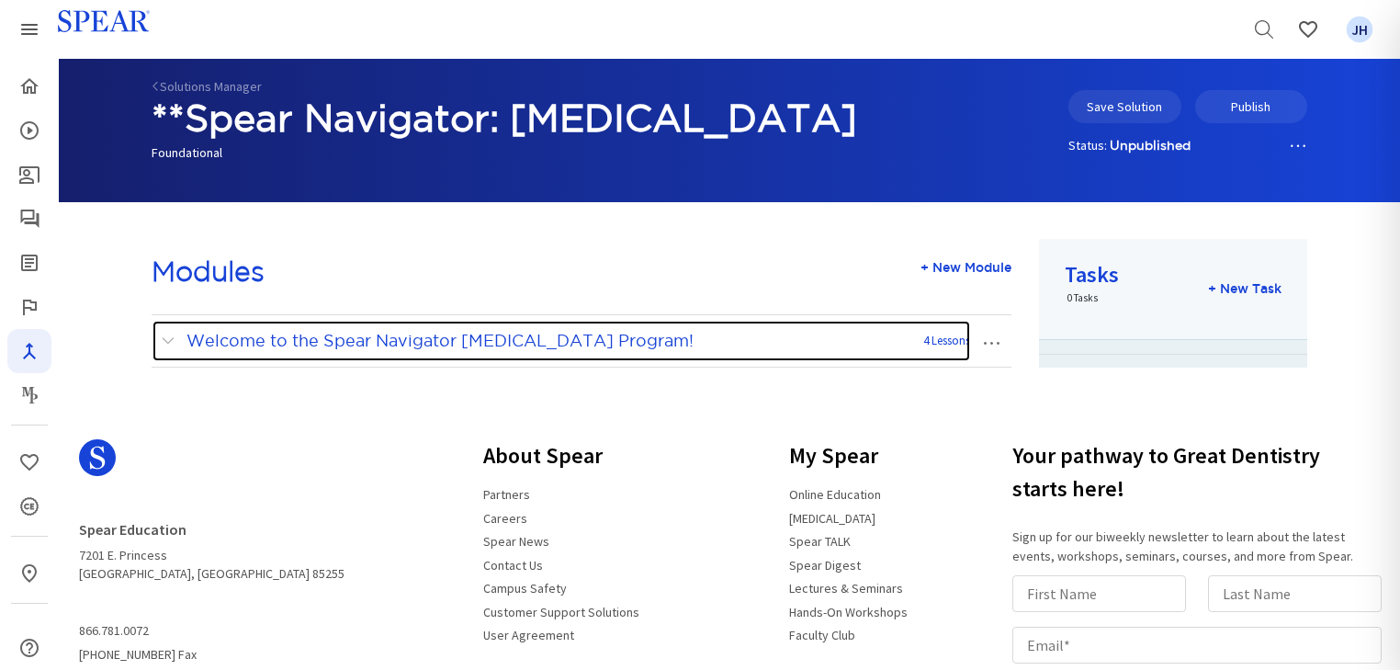
click at [166, 339] on span at bounding box center [172, 341] width 23 height 24
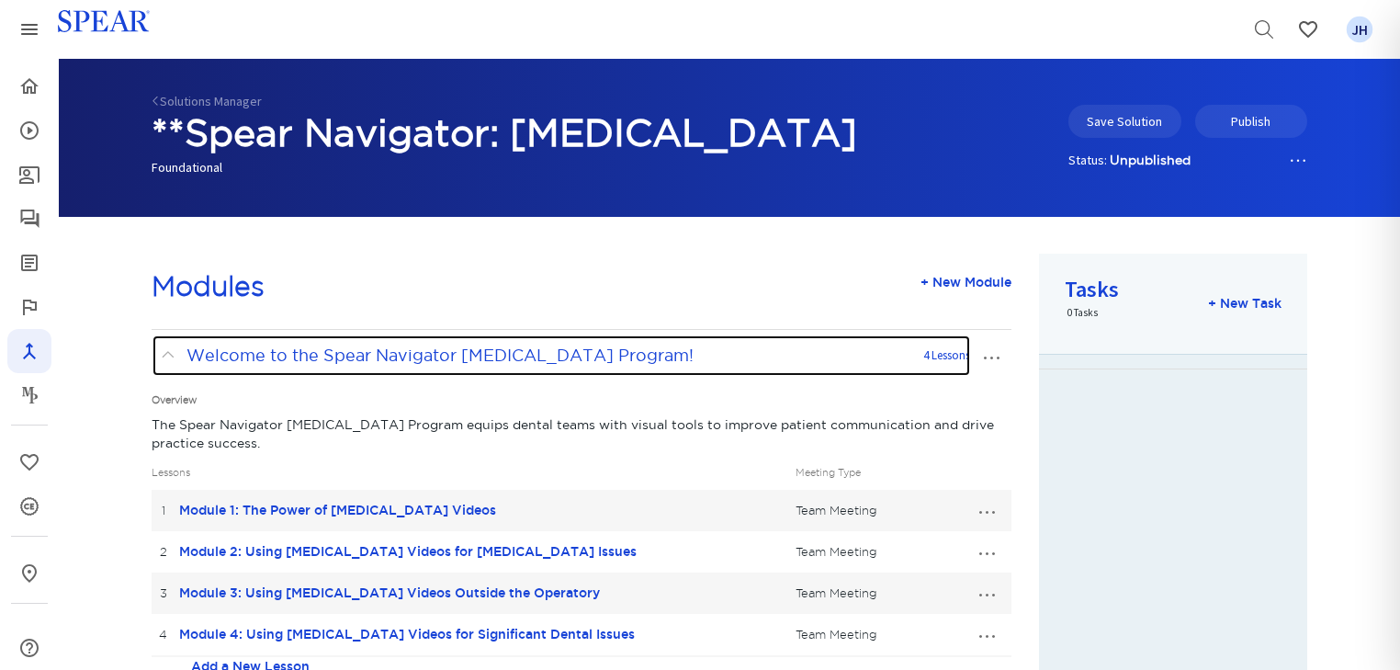
scroll to position [0, 0]
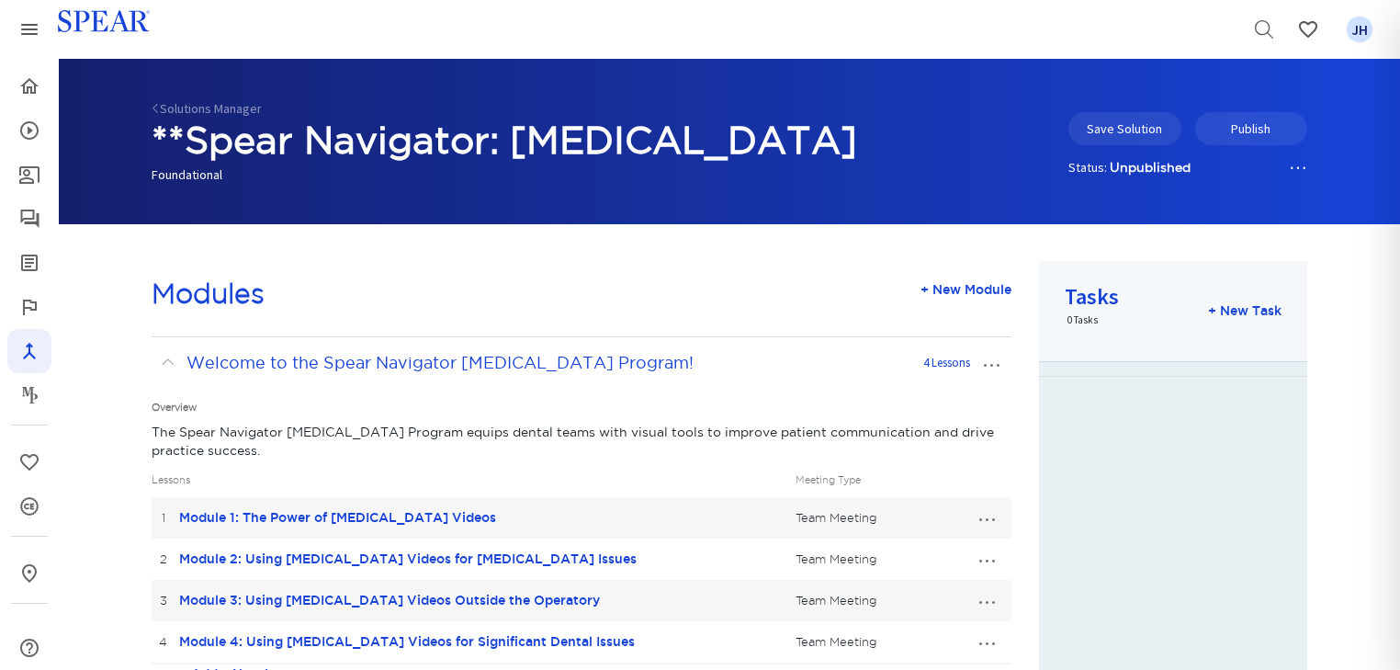
drag, startPoint x: 188, startPoint y: 134, endPoint x: 834, endPoint y: 143, distance: 645.9
click at [834, 143] on h1 "**Spear Navigator: [MEDICAL_DATA]" at bounding box center [582, 141] width 860 height 50
copy h1 "Spear Navigator: [MEDICAL_DATA]"
click at [171, 107] on link "Solutions Manager" at bounding box center [207, 108] width 110 height 17
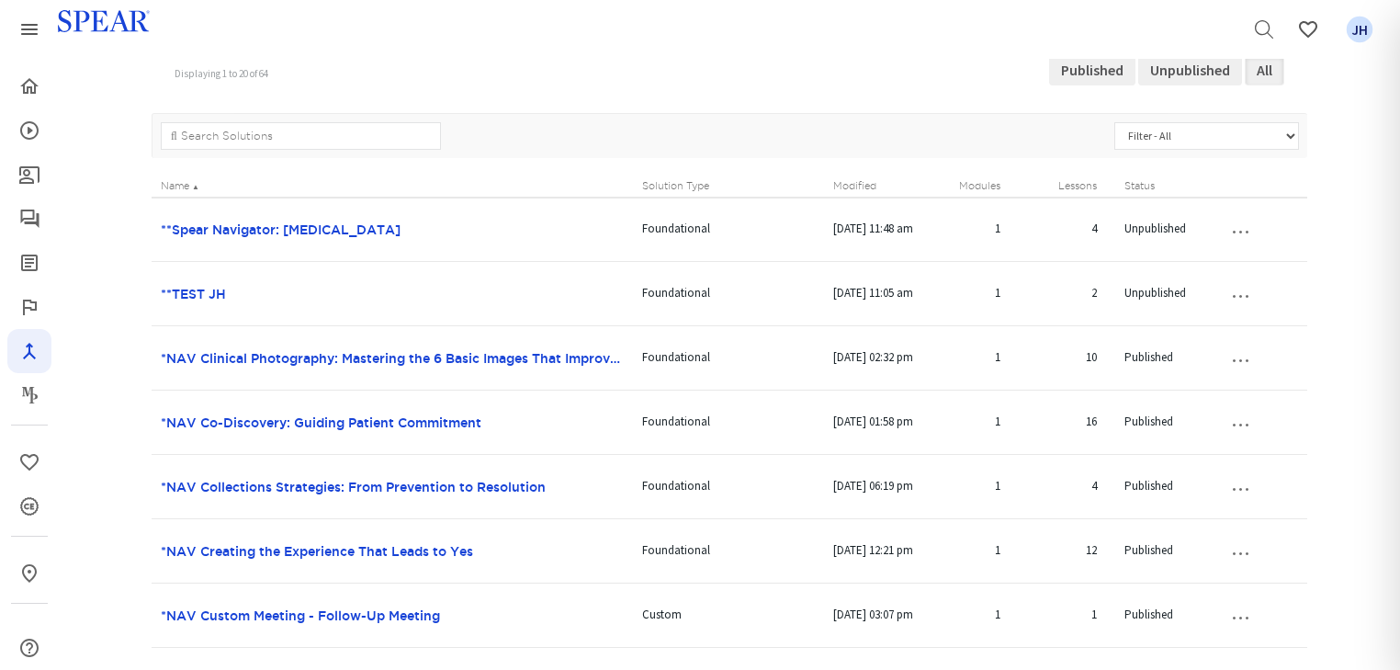
scroll to position [221, 0]
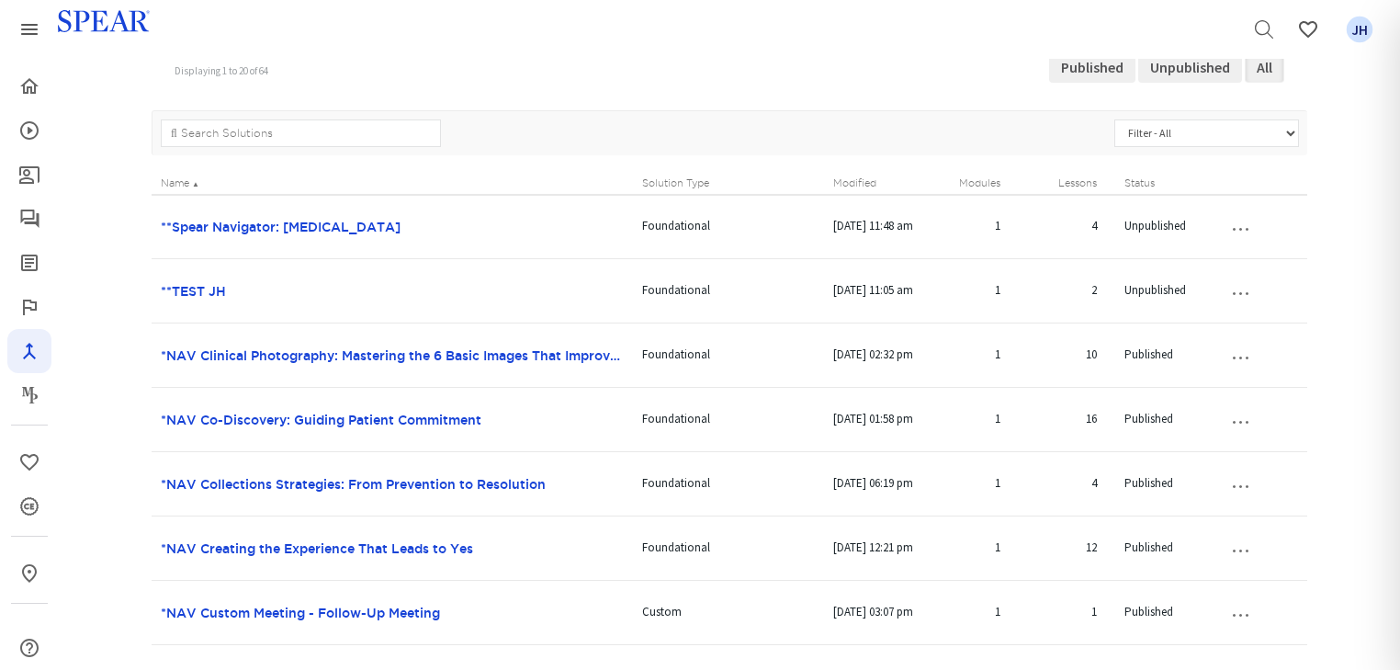
click at [1246, 228] on button "…" at bounding box center [1240, 226] width 40 height 29
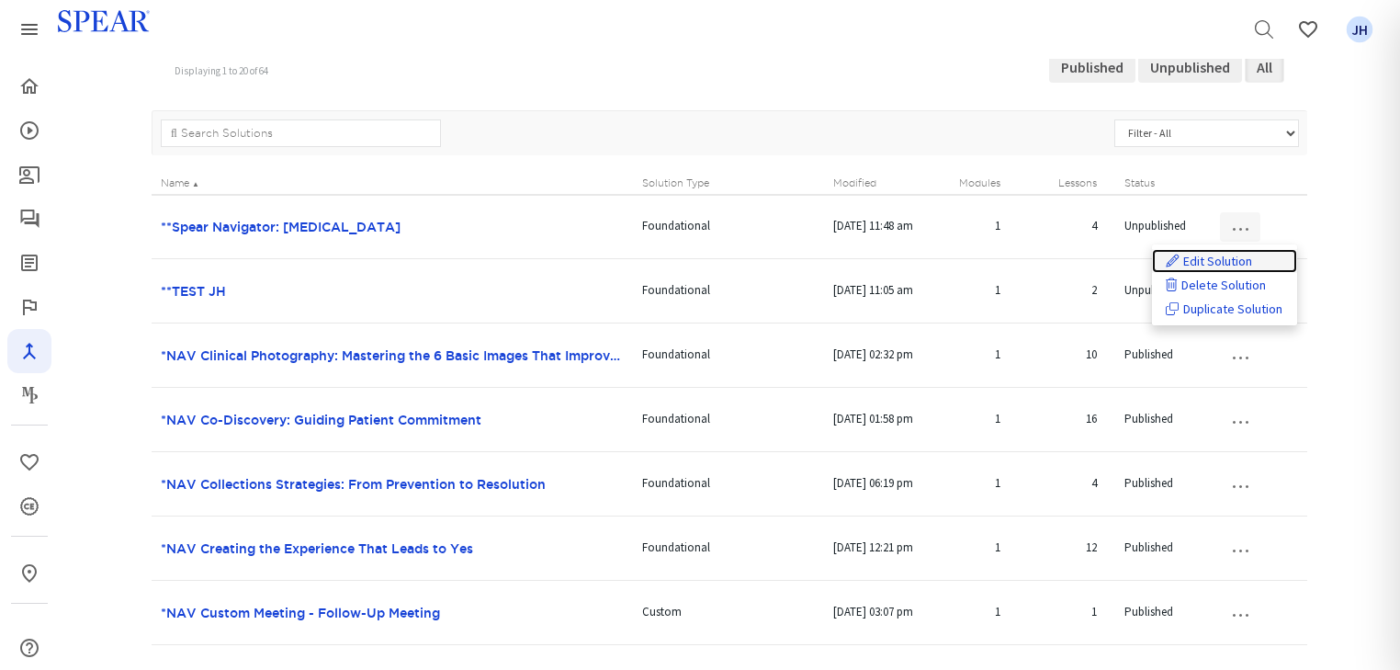
click at [1224, 261] on link "Edit Solution" at bounding box center [1224, 261] width 145 height 24
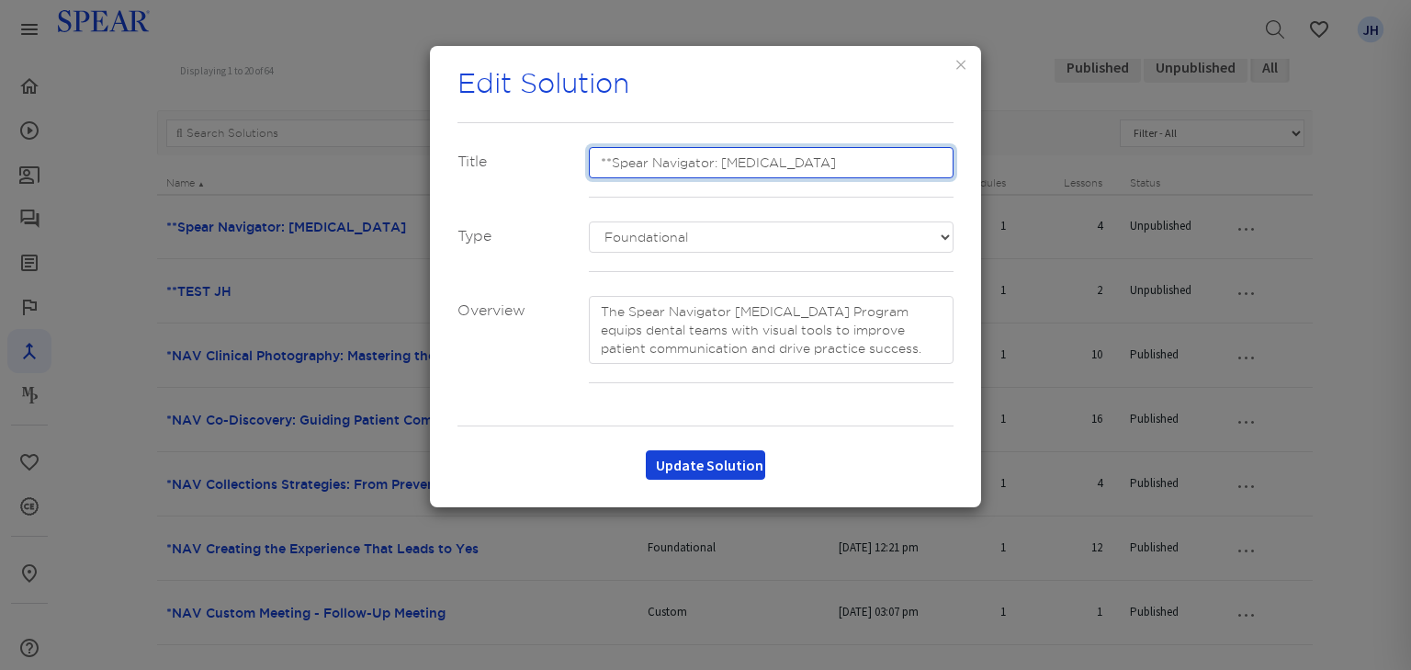
click at [851, 165] on input "**Spear Navigator: [MEDICAL_DATA]" at bounding box center [772, 162] width 366 height 31
type input "**Spear Navigator: [MEDICAL_DATA] Program"
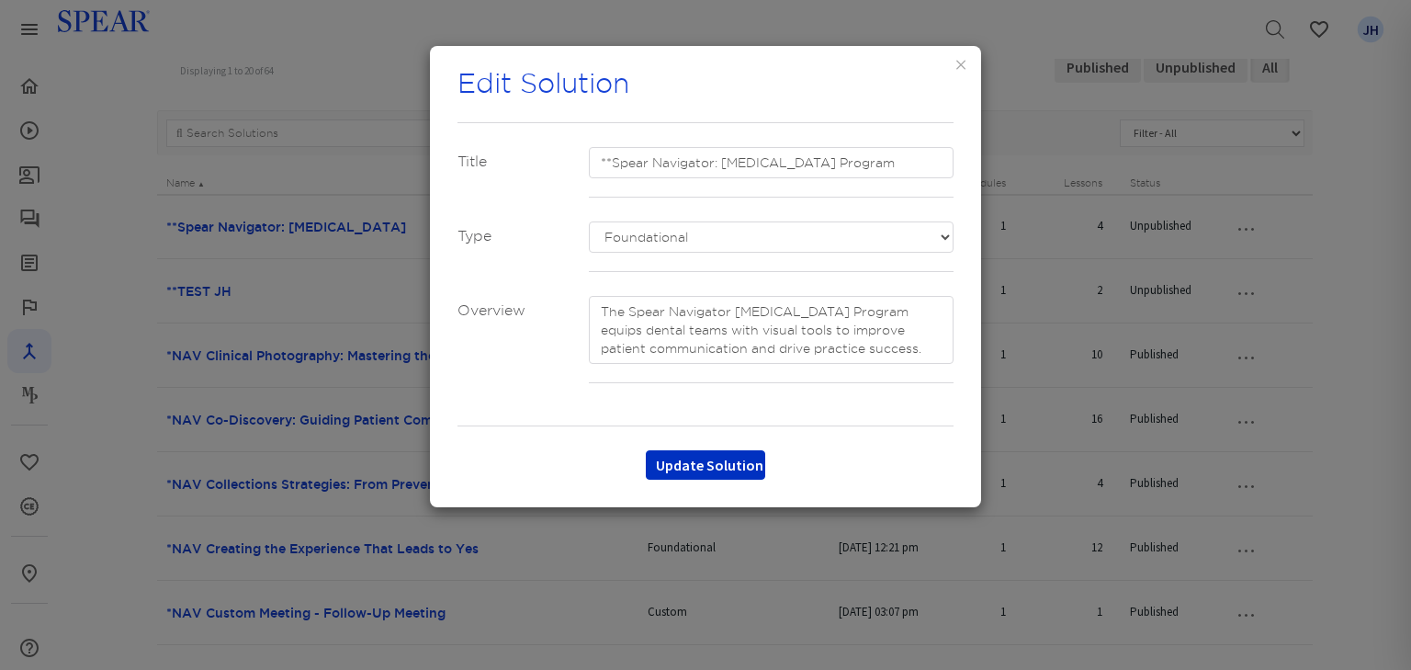
click at [735, 461] on button "Update Solution" at bounding box center [705, 464] width 119 height 29
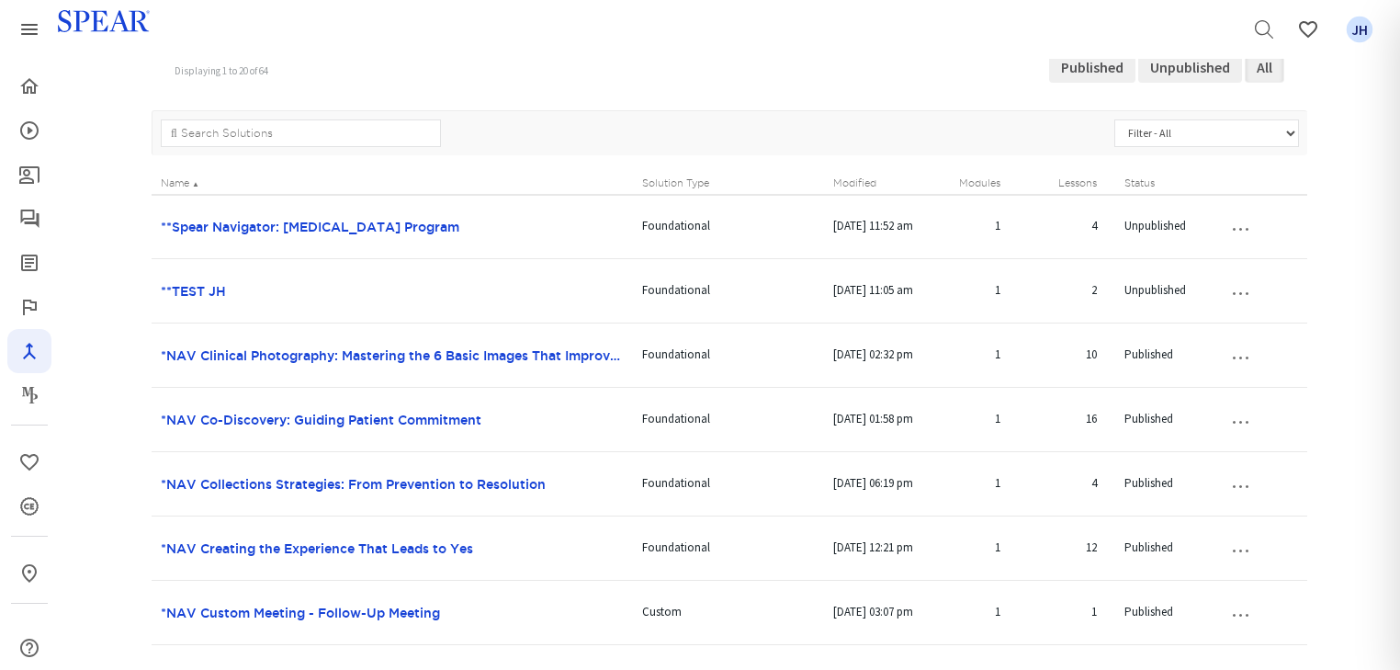
scroll to position [0, 0]
